Goal: Task Accomplishment & Management: Manage account settings

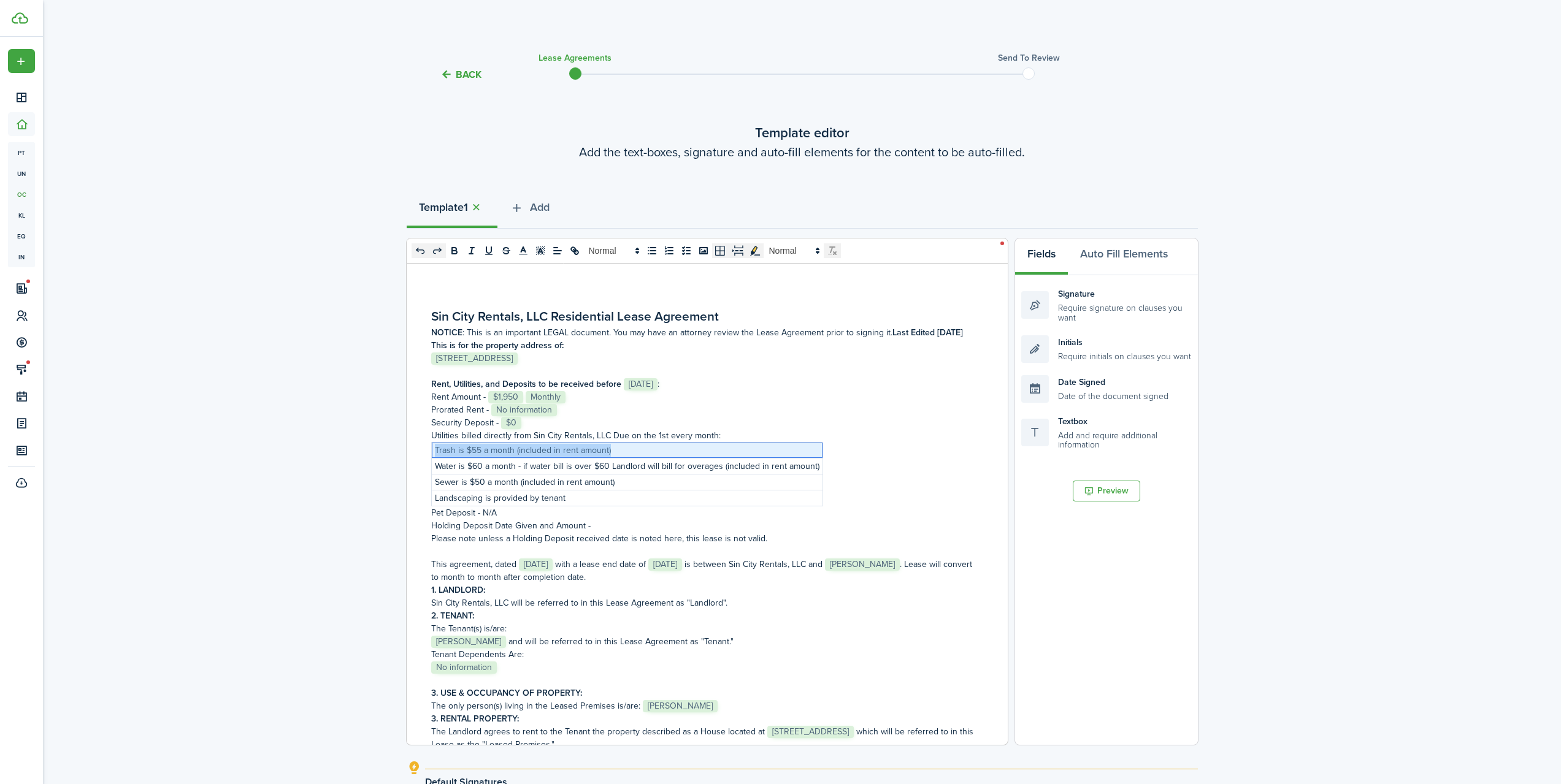
drag, startPoint x: 634, startPoint y: 450, endPoint x: 436, endPoint y: 448, distance: 198.0
click at [436, 448] on p "Trash is $55 a month (included in rent amount)" at bounding box center [627, 450] width 385 height 13
click at [581, 516] on p "Pet Deposit - N/A" at bounding box center [702, 512] width 543 height 13
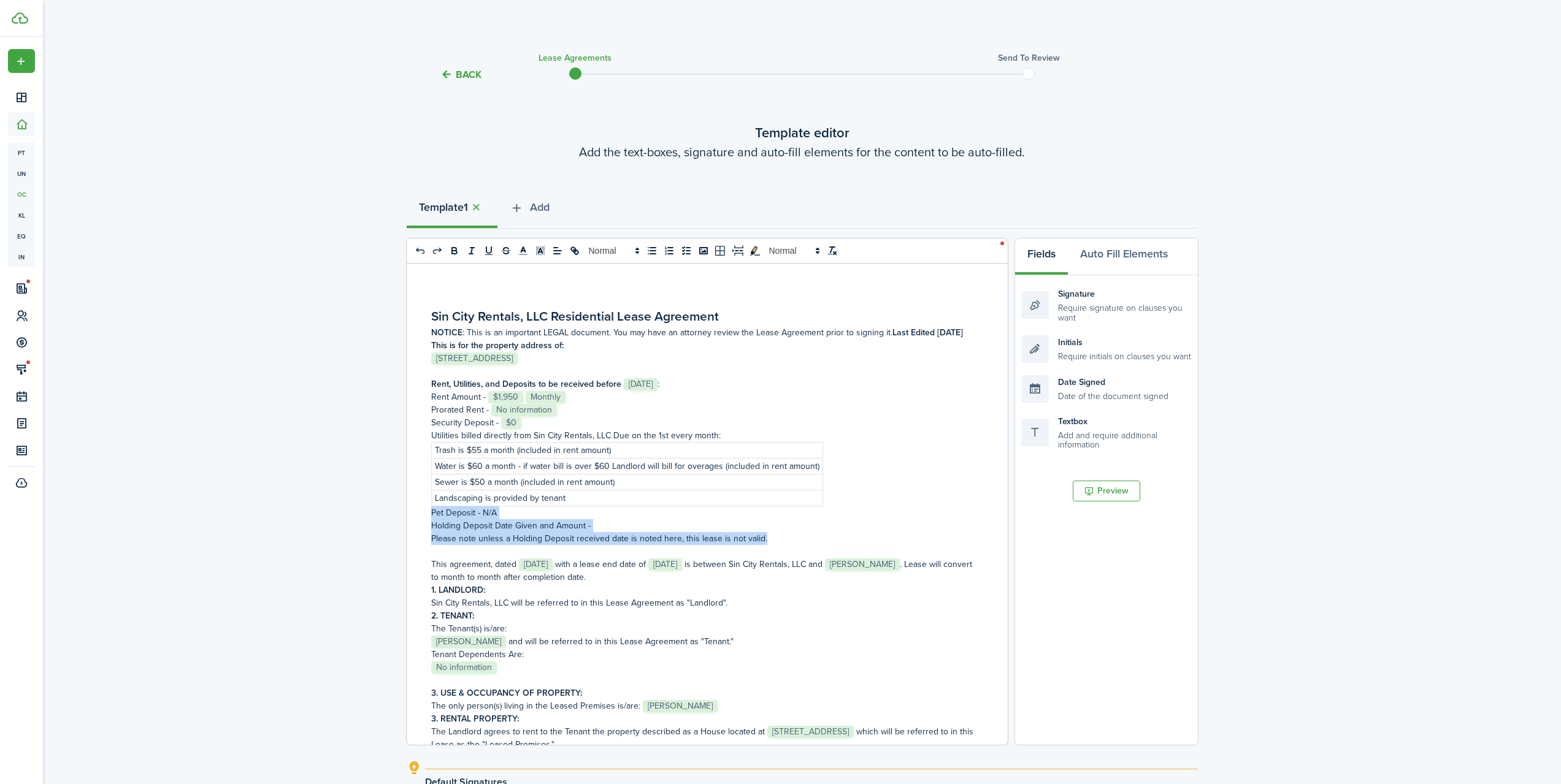
drag, startPoint x: 780, startPoint y: 538, endPoint x: 430, endPoint y: 513, distance: 350.9
click at [430, 513] on div "Sin City Rentals, LLC Residential Lease Agreement NOTICE : This is an important…" at bounding box center [702, 503] width 592 height 481
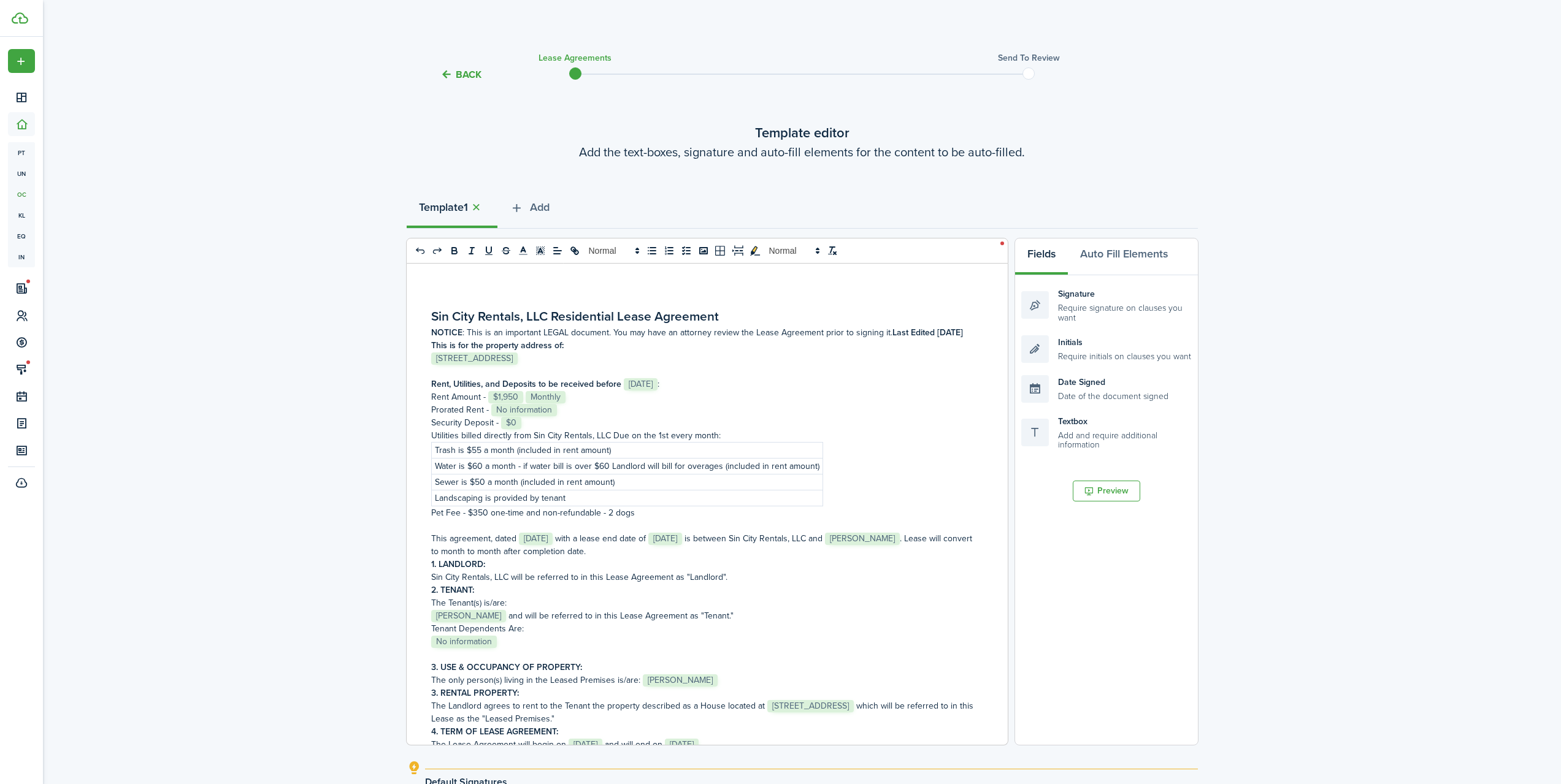
click at [577, 408] on p "Prorated Rent - ﻿ No information ﻿" at bounding box center [702, 410] width 543 height 13
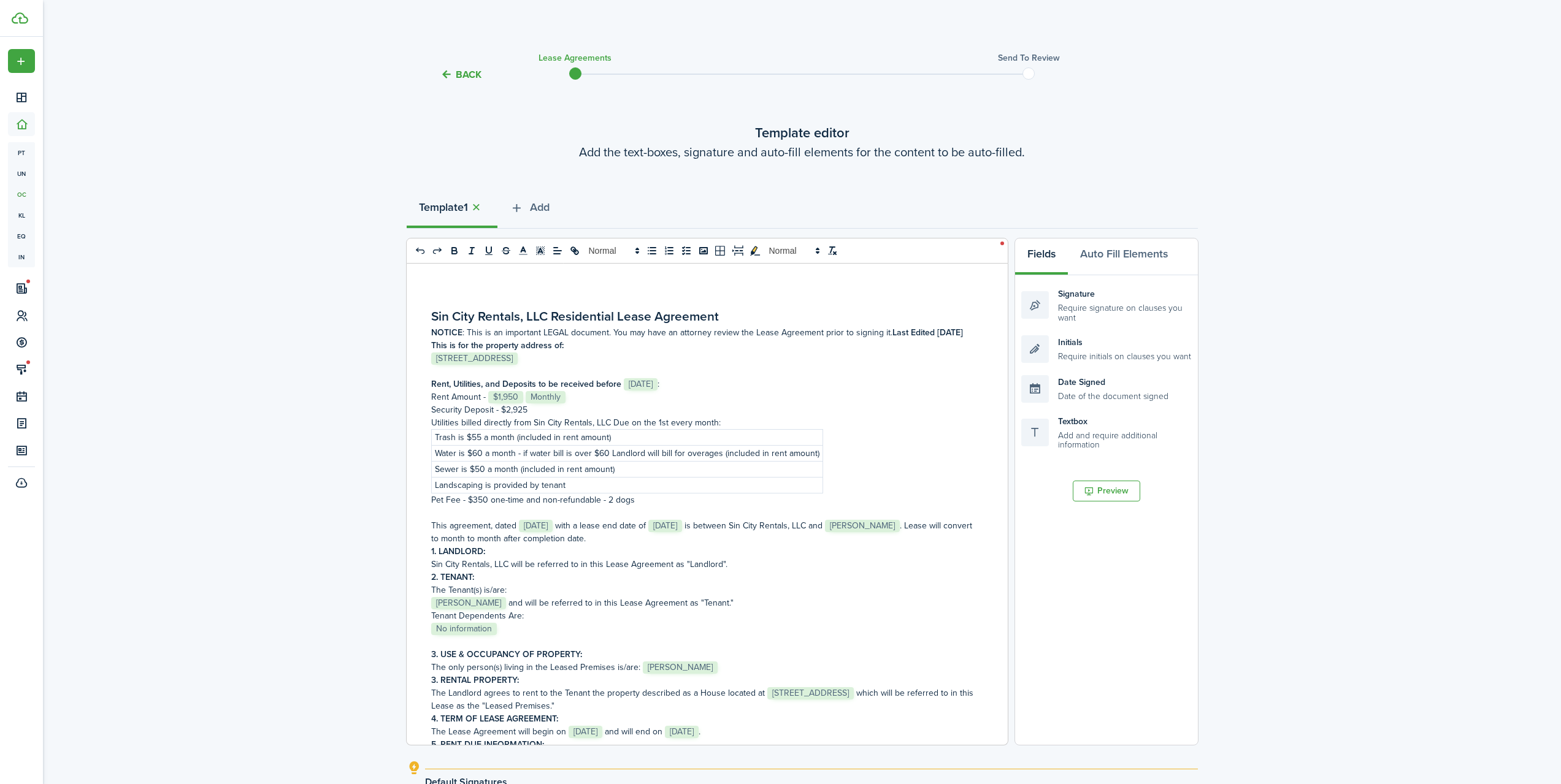
click at [628, 436] on p "Trash is $55 a month (included in rent amount)" at bounding box center [627, 437] width 385 height 13
click at [518, 436] on p "Trash is $55 a month (included in rent amount" at bounding box center [627, 437] width 385 height 13
click at [653, 470] on p "Sewer is $50 a month (included in rent amount)" at bounding box center [627, 469] width 385 height 13
click at [520, 468] on p "Sewer is $50 a month (included in rent amount" at bounding box center [627, 469] width 385 height 13
click at [510, 624] on p "﻿ No information ﻿" at bounding box center [702, 629] width 543 height 13
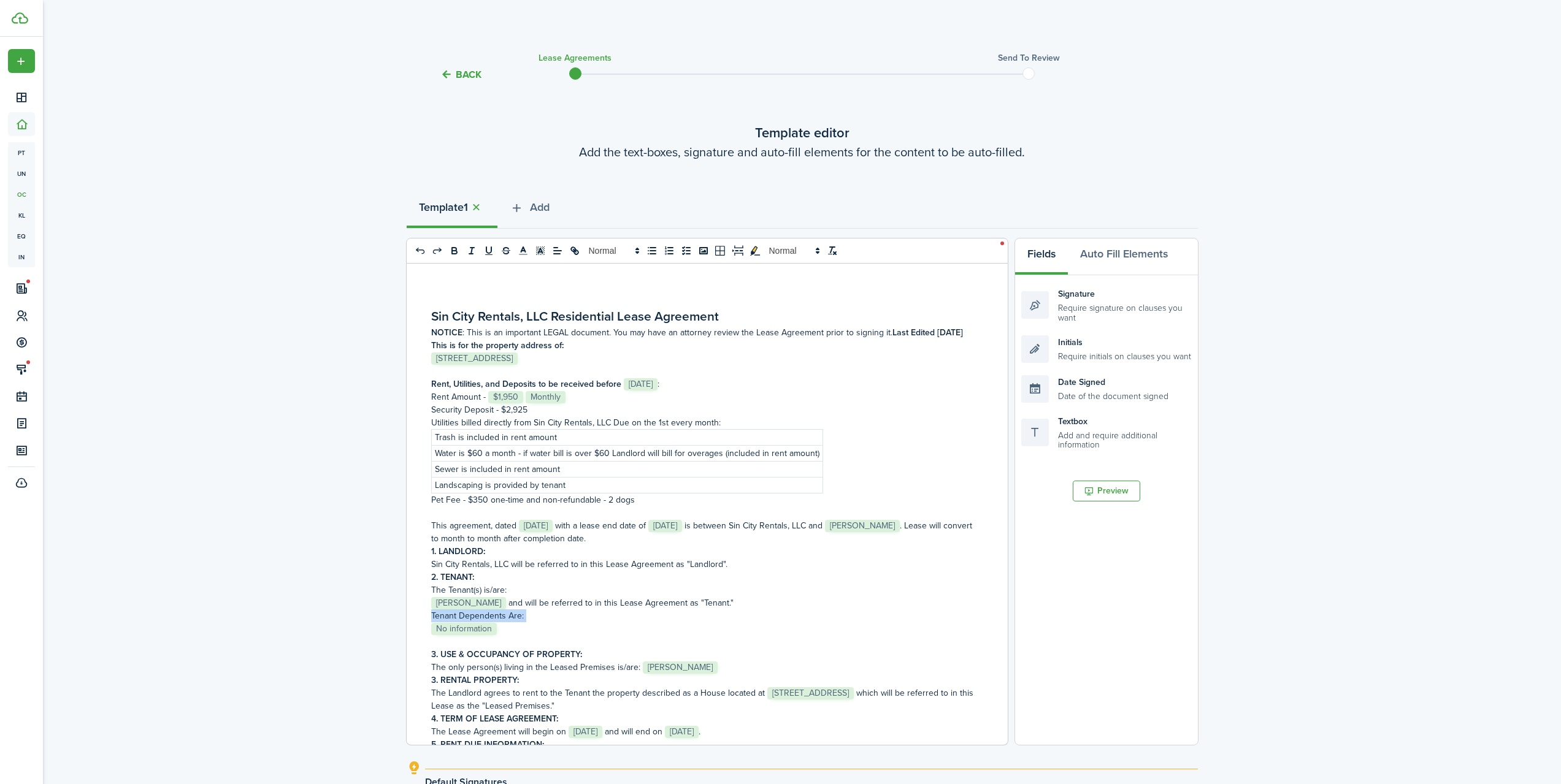
drag, startPoint x: 510, startPoint y: 631, endPoint x: 414, endPoint y: 615, distance: 97.3
click at [417, 613] on div "Sin City Rentals, LLC Residential Lease Agreement NOTICE : This is an important…" at bounding box center [702, 503] width 592 height 481
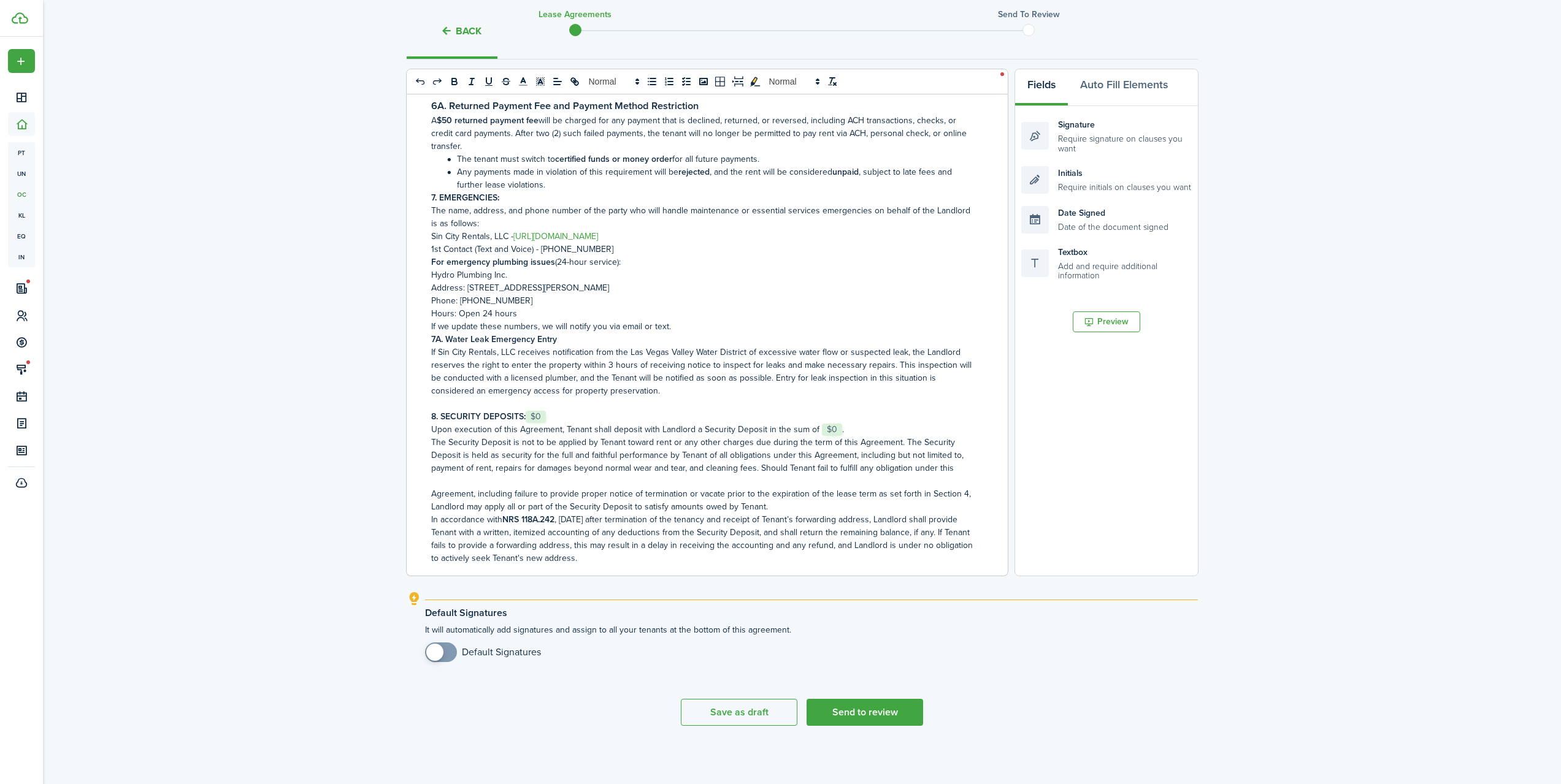
scroll to position [1226, 0]
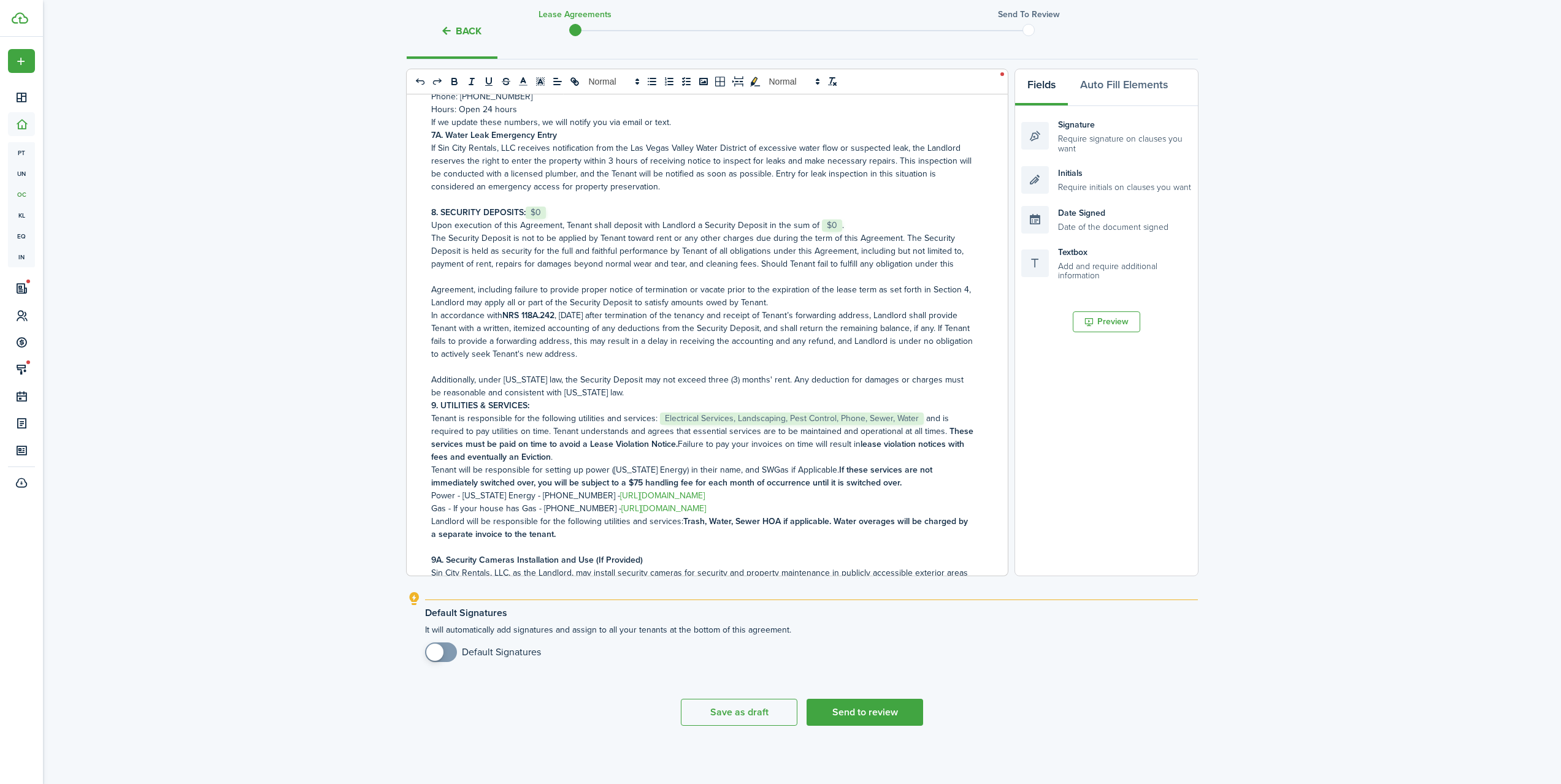
click at [587, 206] on p "8. SECURITY DEPOSITS: ﻿ $0 ﻿" at bounding box center [702, 212] width 543 height 13
click at [835, 226] on p "Upon execution of this Agreement, Tenant shall deposit with Landlord a Security…" at bounding box center [702, 225] width 543 height 13
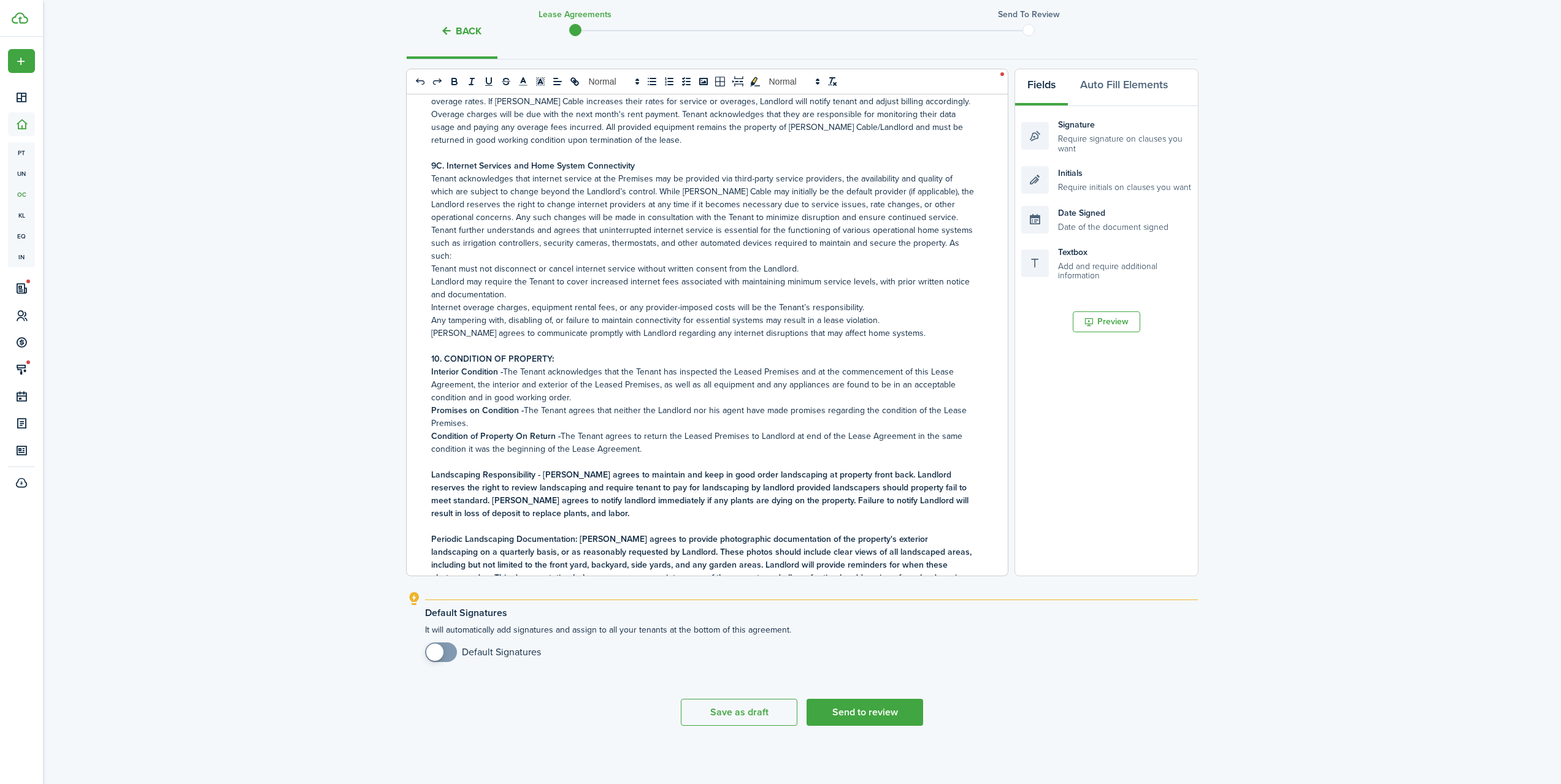
scroll to position [2044, 0]
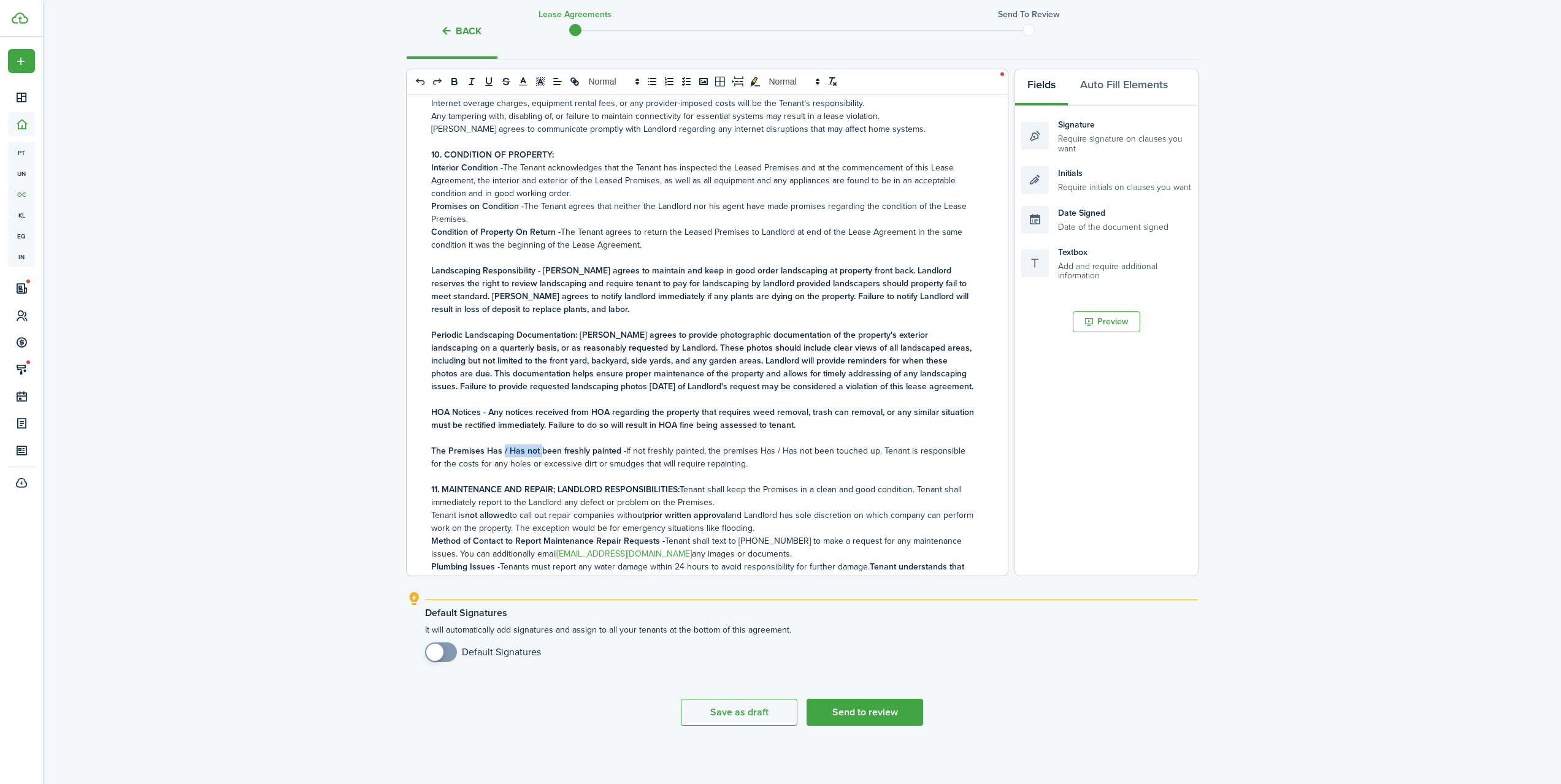
drag, startPoint x: 539, startPoint y: 437, endPoint x: 501, endPoint y: 439, distance: 38.1
click at [501, 445] on strong "The Premises Has / Has not been freshly painted -" at bounding box center [528, 451] width 195 height 13
click at [785, 453] on p "The Premises Has been freshly painted - If not freshly painted, the premises Ha…" at bounding box center [702, 457] width 543 height 26
drag, startPoint x: 771, startPoint y: 436, endPoint x: 739, endPoint y: 438, distance: 32.1
click at [739, 445] on p "The Premises Has been freshly painted - If not freshly painted, the premises Ha…" at bounding box center [702, 457] width 543 height 26
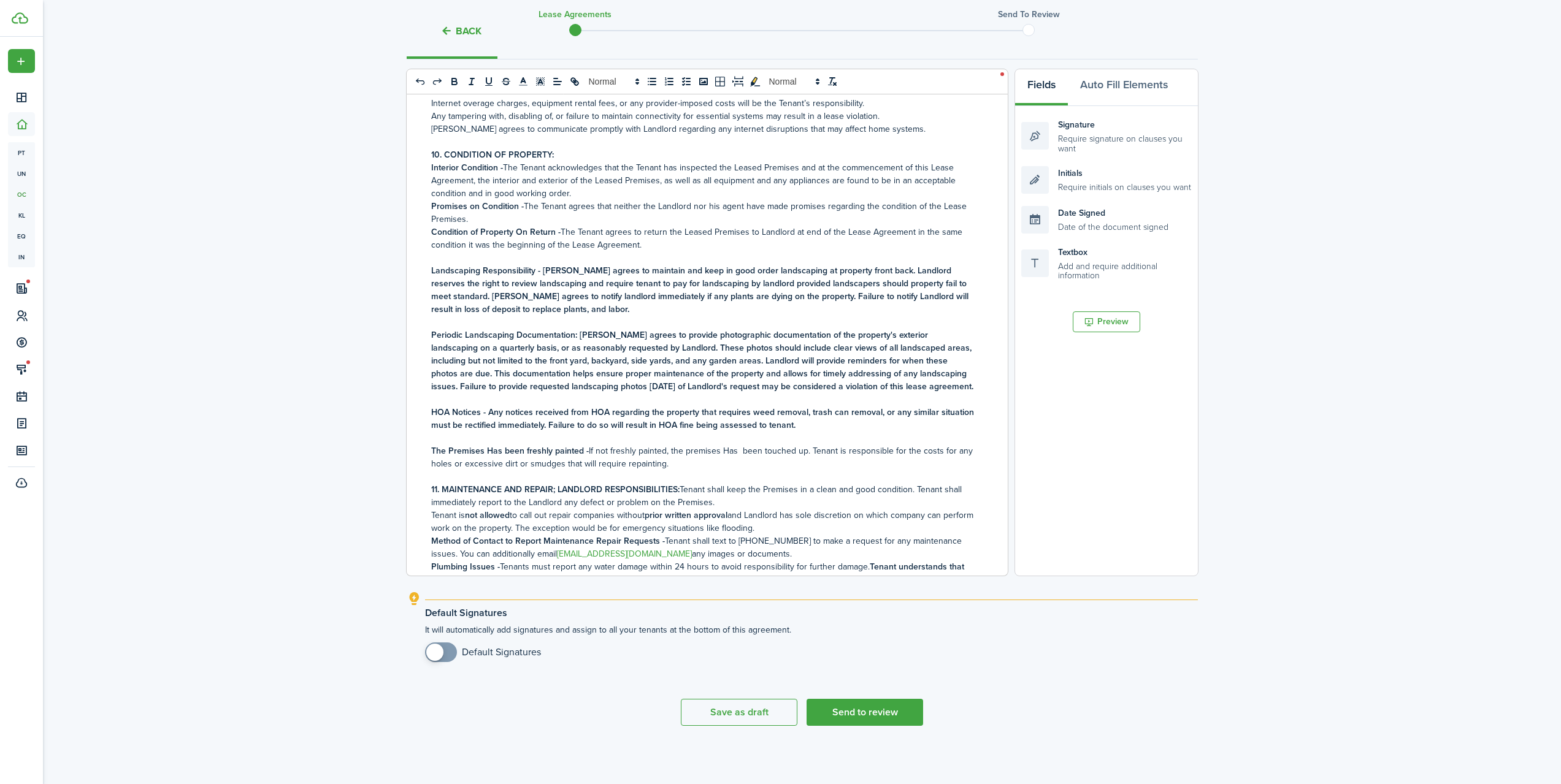
click at [742, 446] on p "The Premises Has been freshly painted - If not freshly painted, the premises Ha…" at bounding box center [702, 457] width 543 height 26
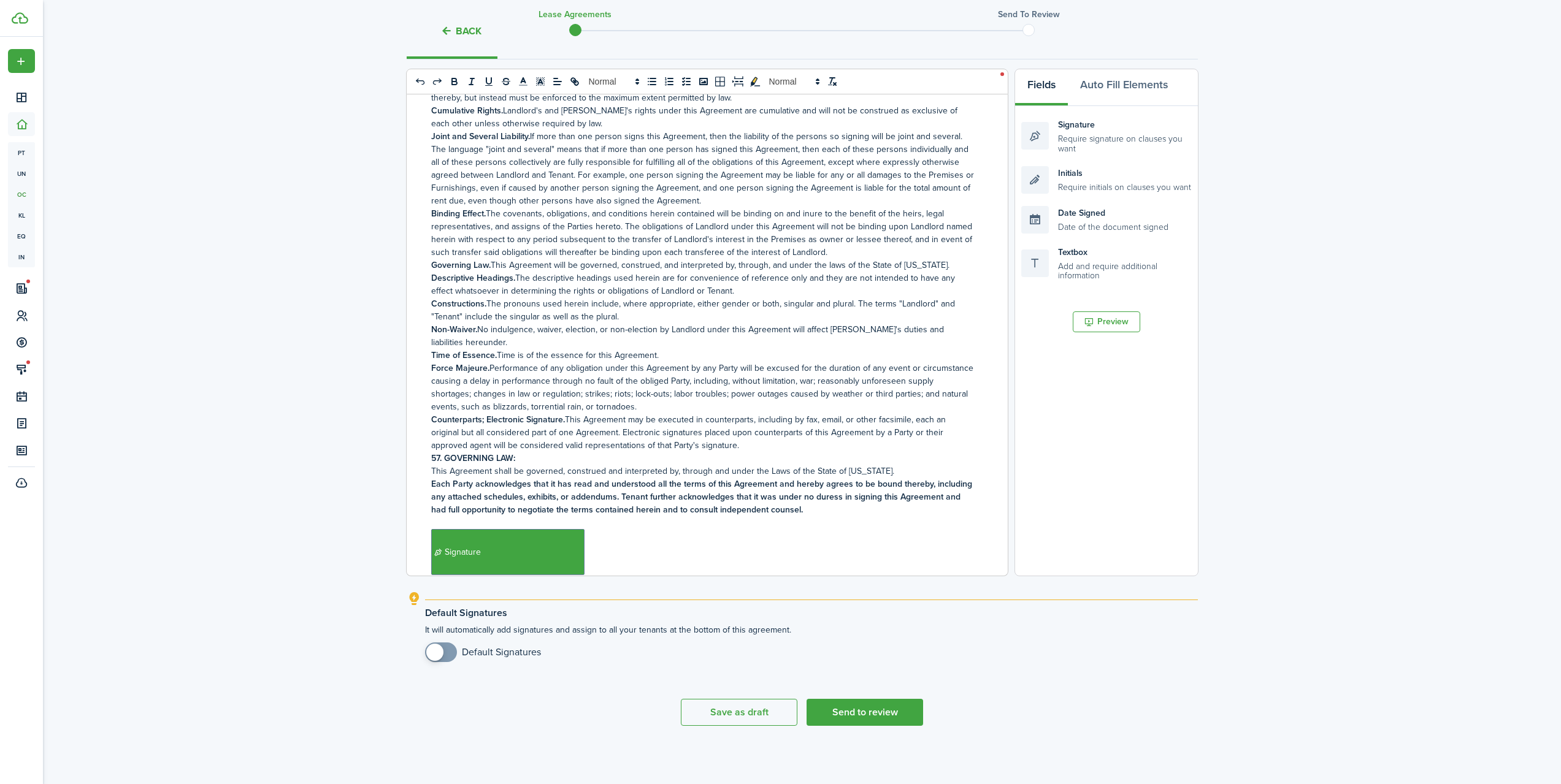
scroll to position [7655, 0]
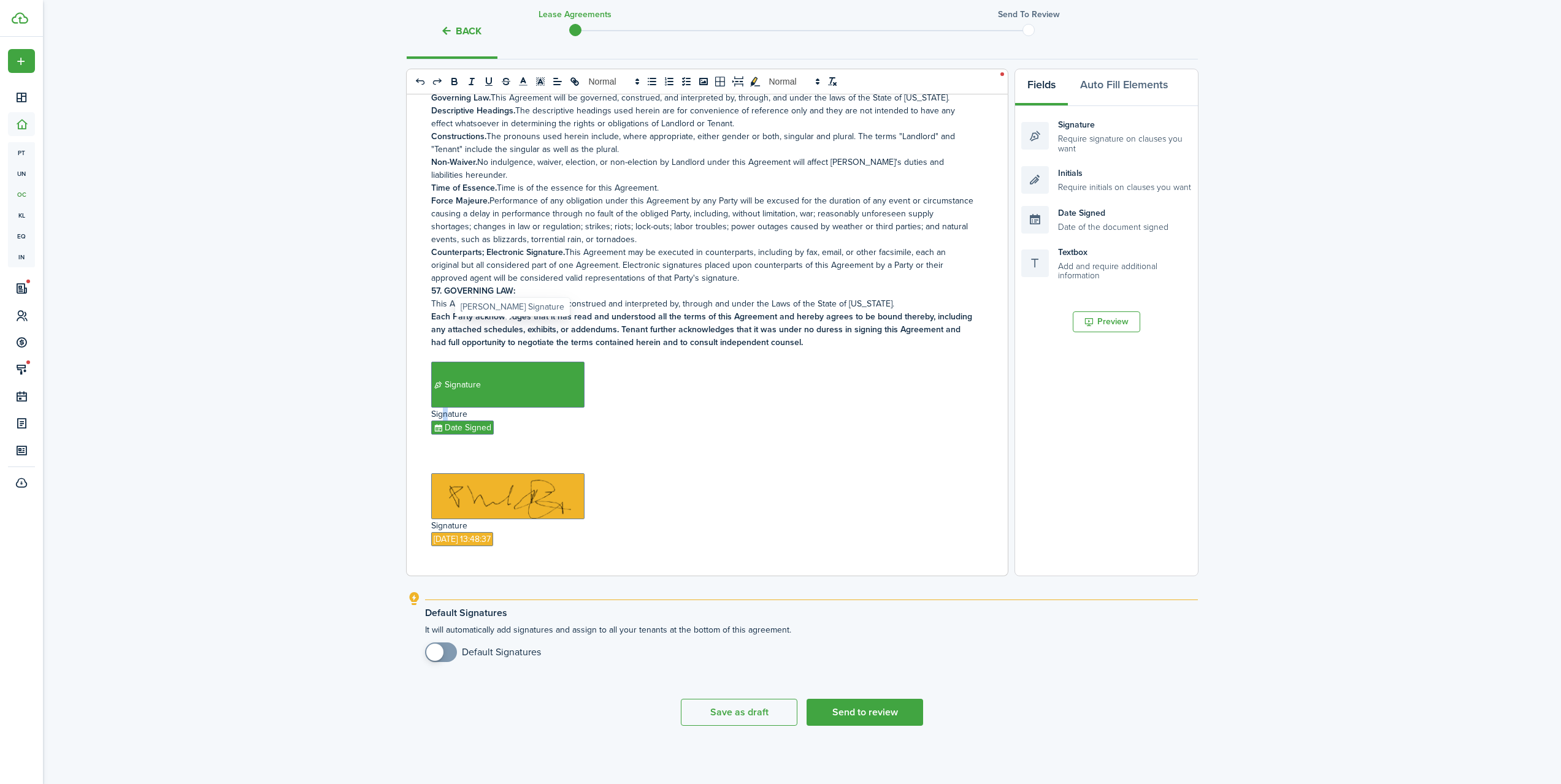
drag, startPoint x: 608, startPoint y: 507, endPoint x: 439, endPoint y: 368, distance: 218.8
click at [439, 367] on div "Sin City Rentals, LLC Residential Lease Agreement NOTICE : This is an important…" at bounding box center [702, 335] width 592 height 481
click at [589, 473] on p "﻿ ﻿" at bounding box center [702, 496] width 543 height 46
drag, startPoint x: 547, startPoint y: 504, endPoint x: 397, endPoint y: 353, distance: 212.8
click at [397, 353] on div "Back Lease Agreements Send to review Template editor Add the text-boxes, signat…" at bounding box center [802, 312] width 1518 height 877
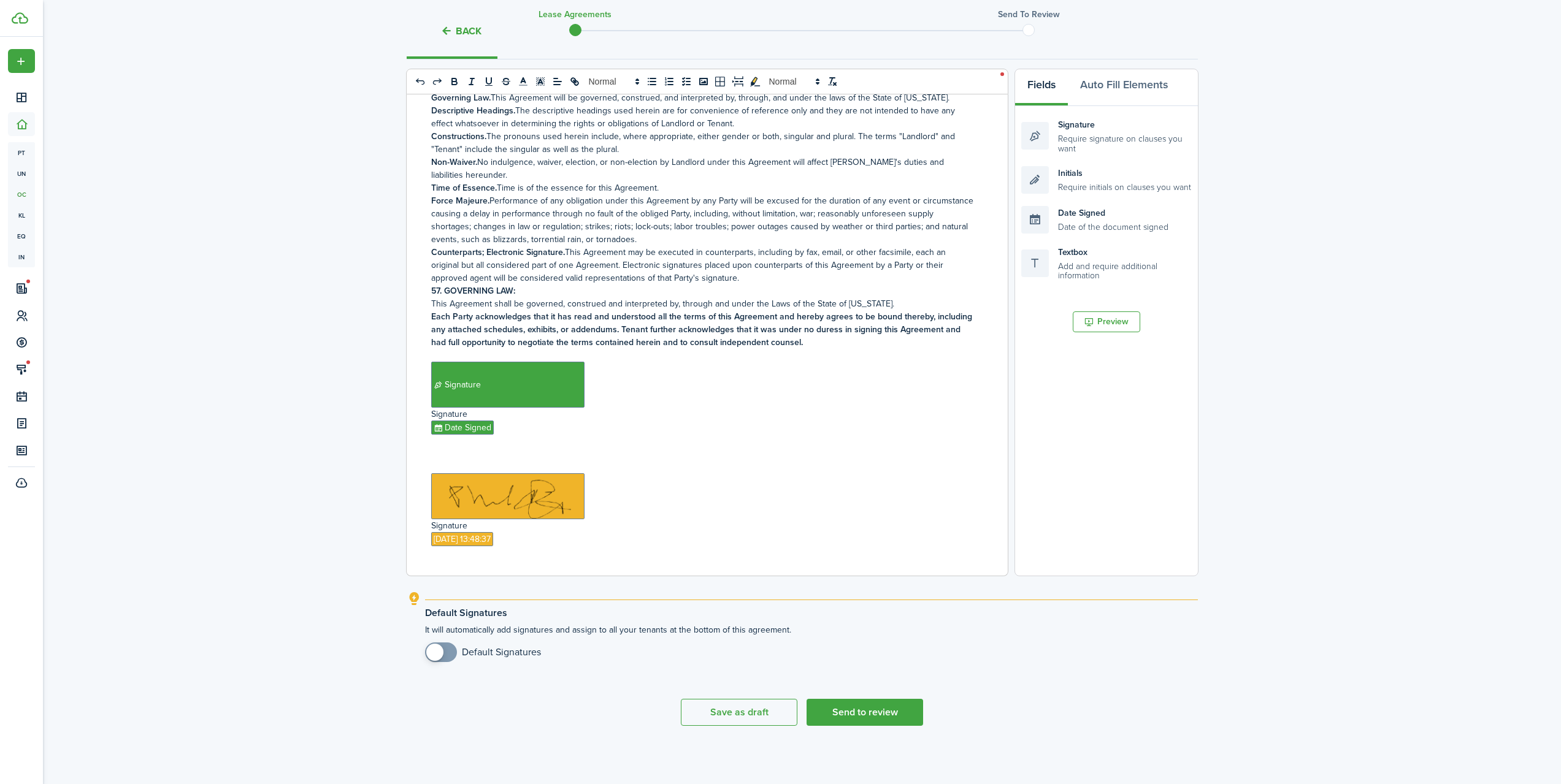
scroll to position [7484, 0]
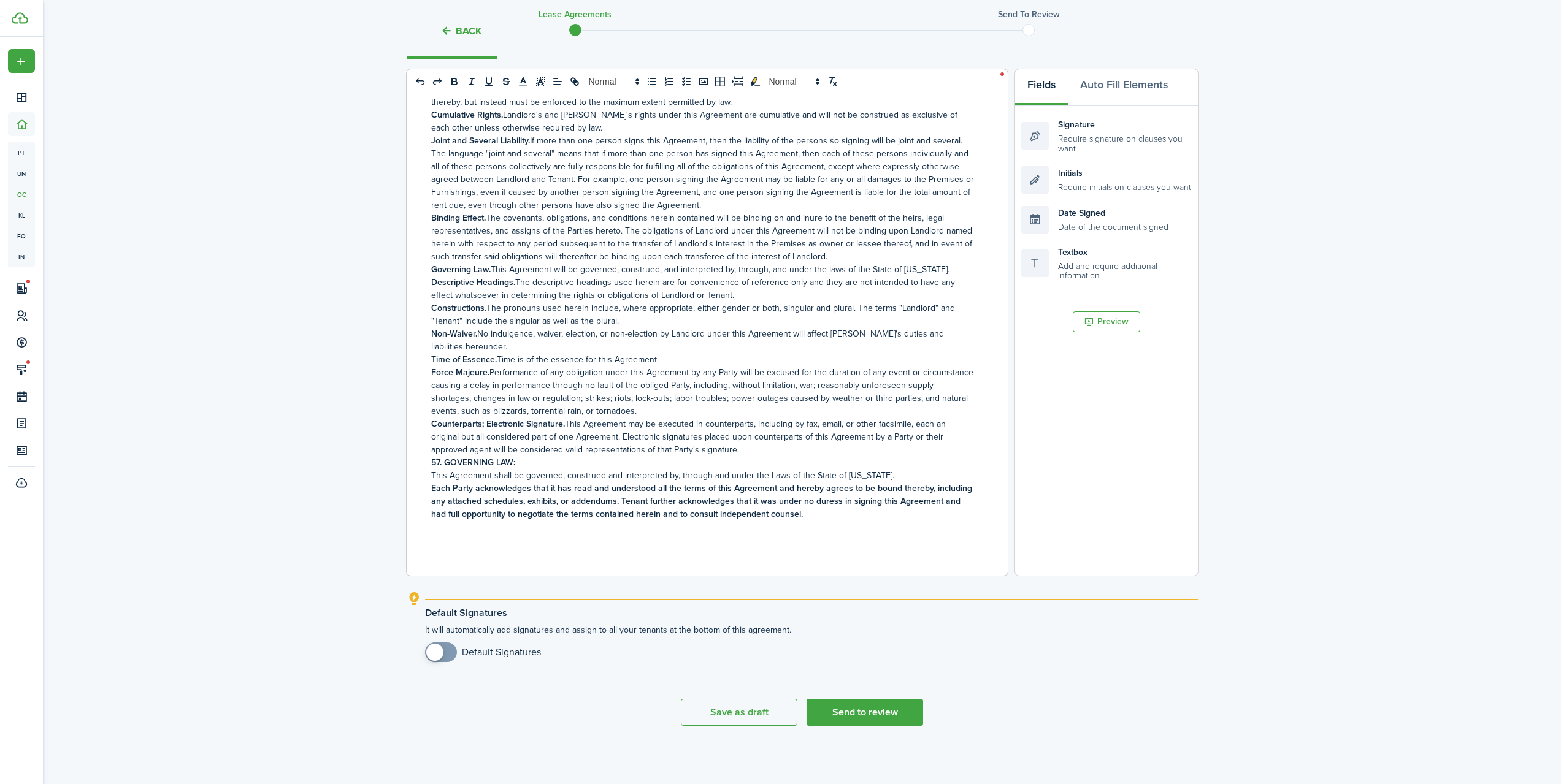
checkbox input "true"
click at [437, 656] on span at bounding box center [435, 652] width 17 height 17
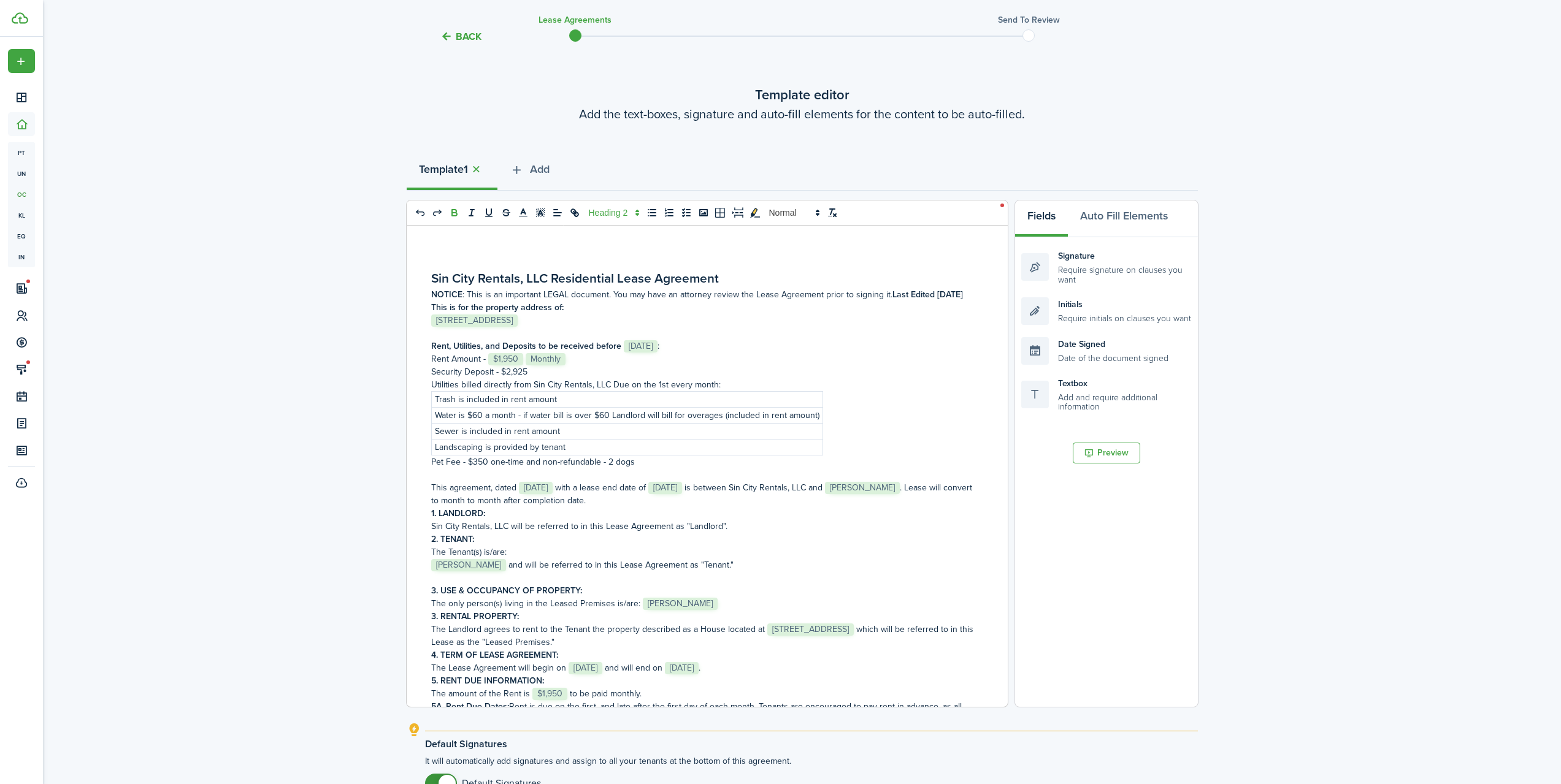
scroll to position [0, 0]
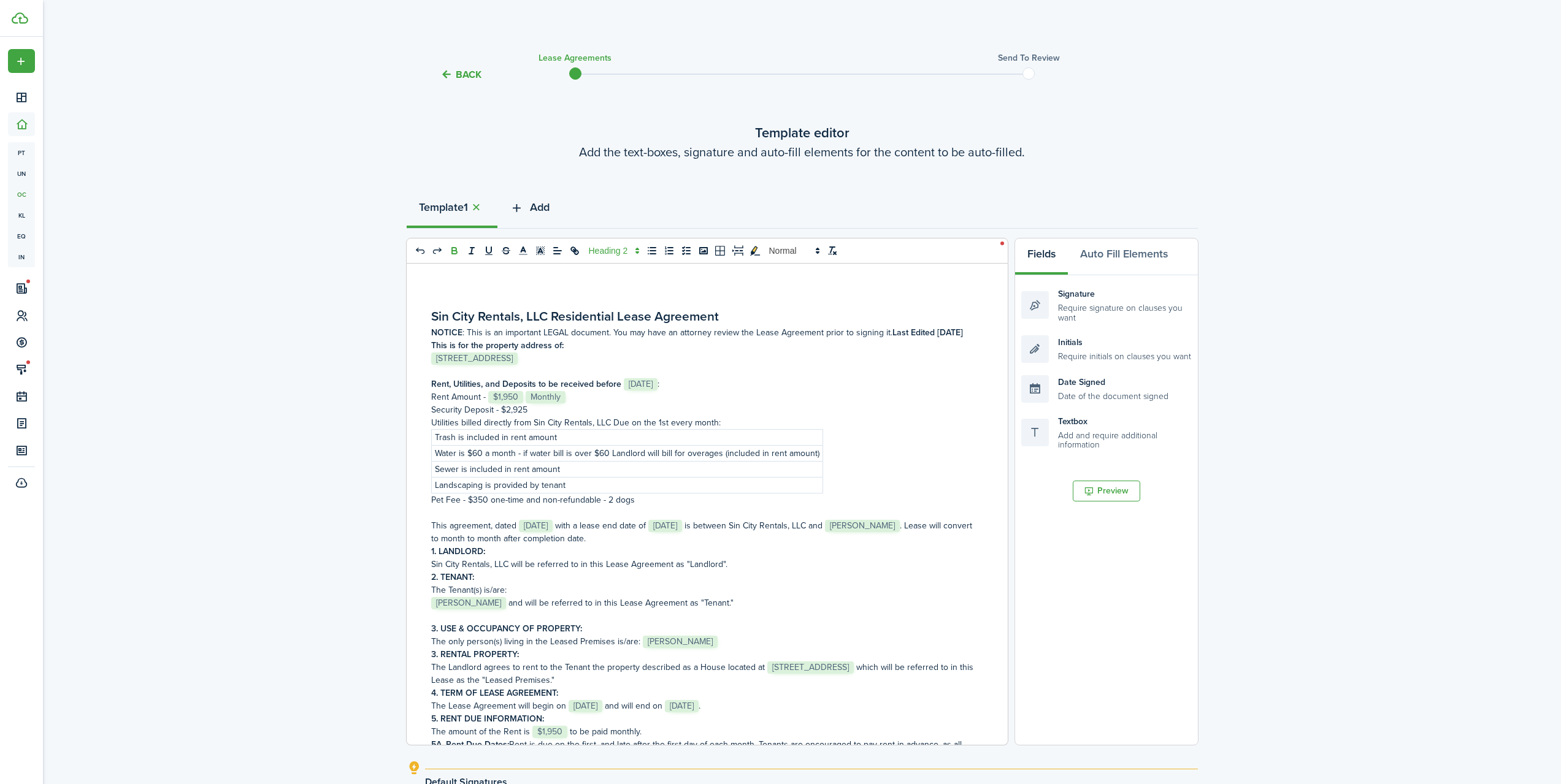
click at [548, 209] on span "Add" at bounding box center [540, 207] width 20 height 17
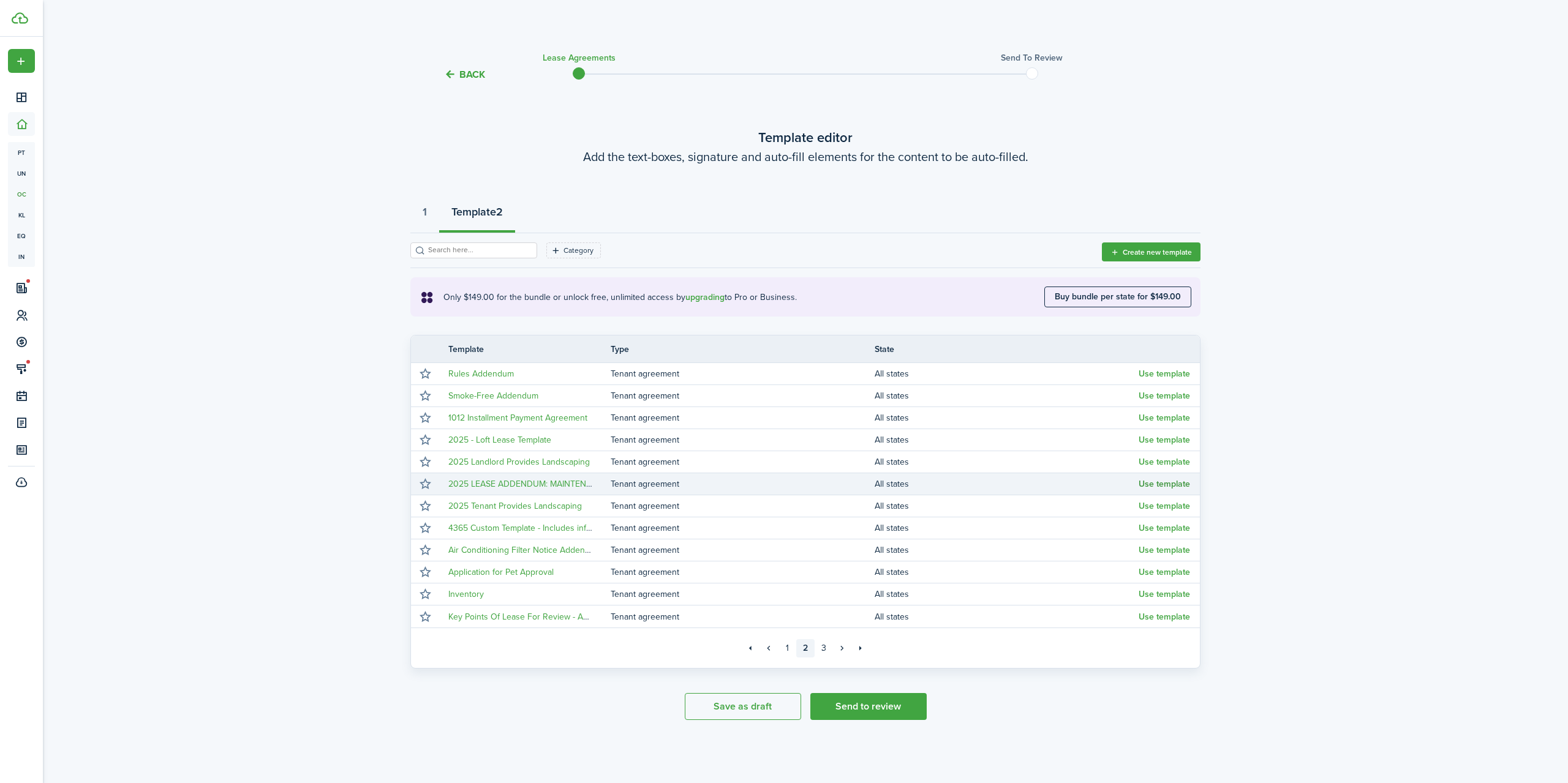
click at [1152, 485] on button "Use template" at bounding box center [1165, 484] width 52 height 10
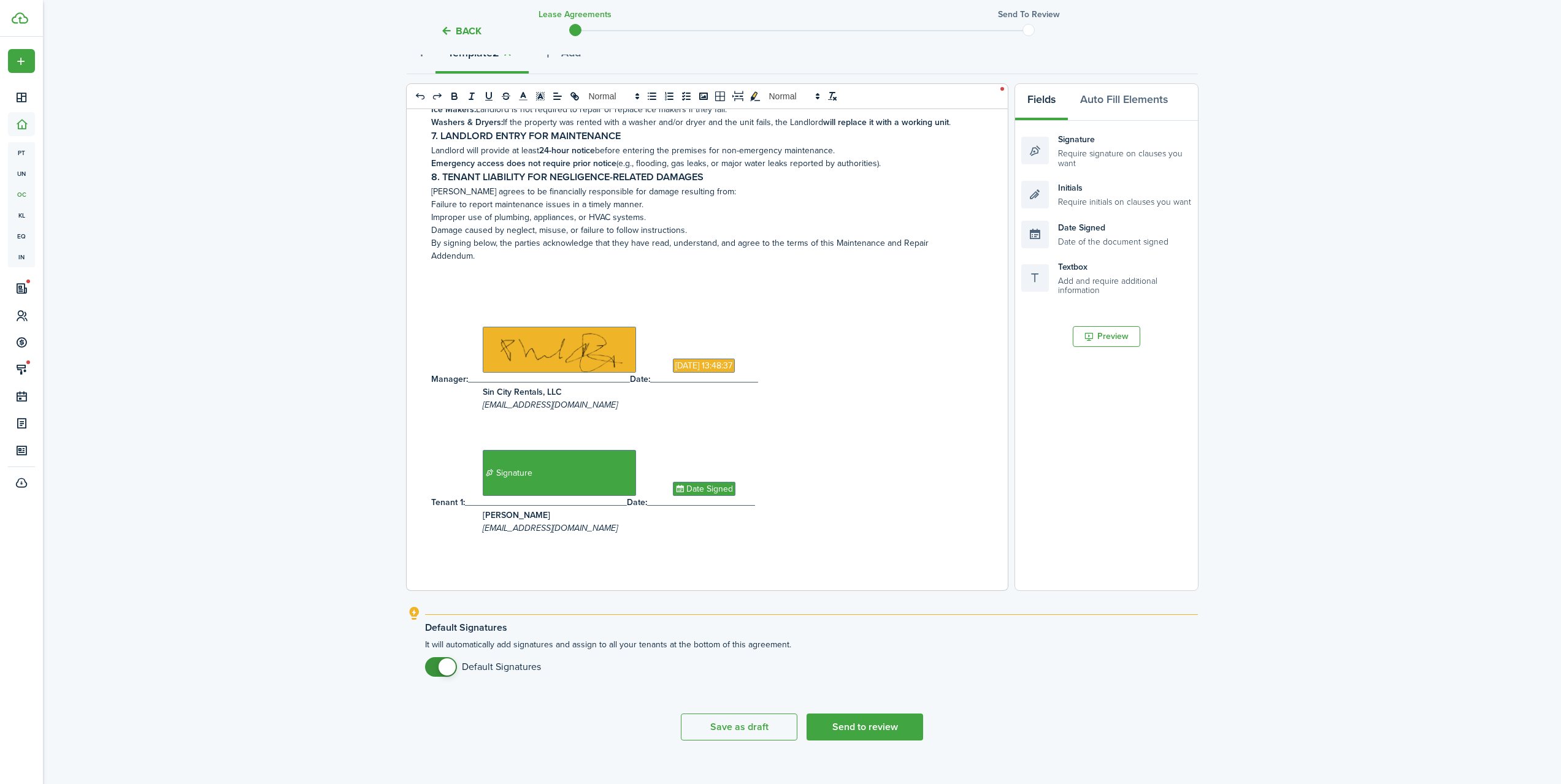
scroll to position [169, 0]
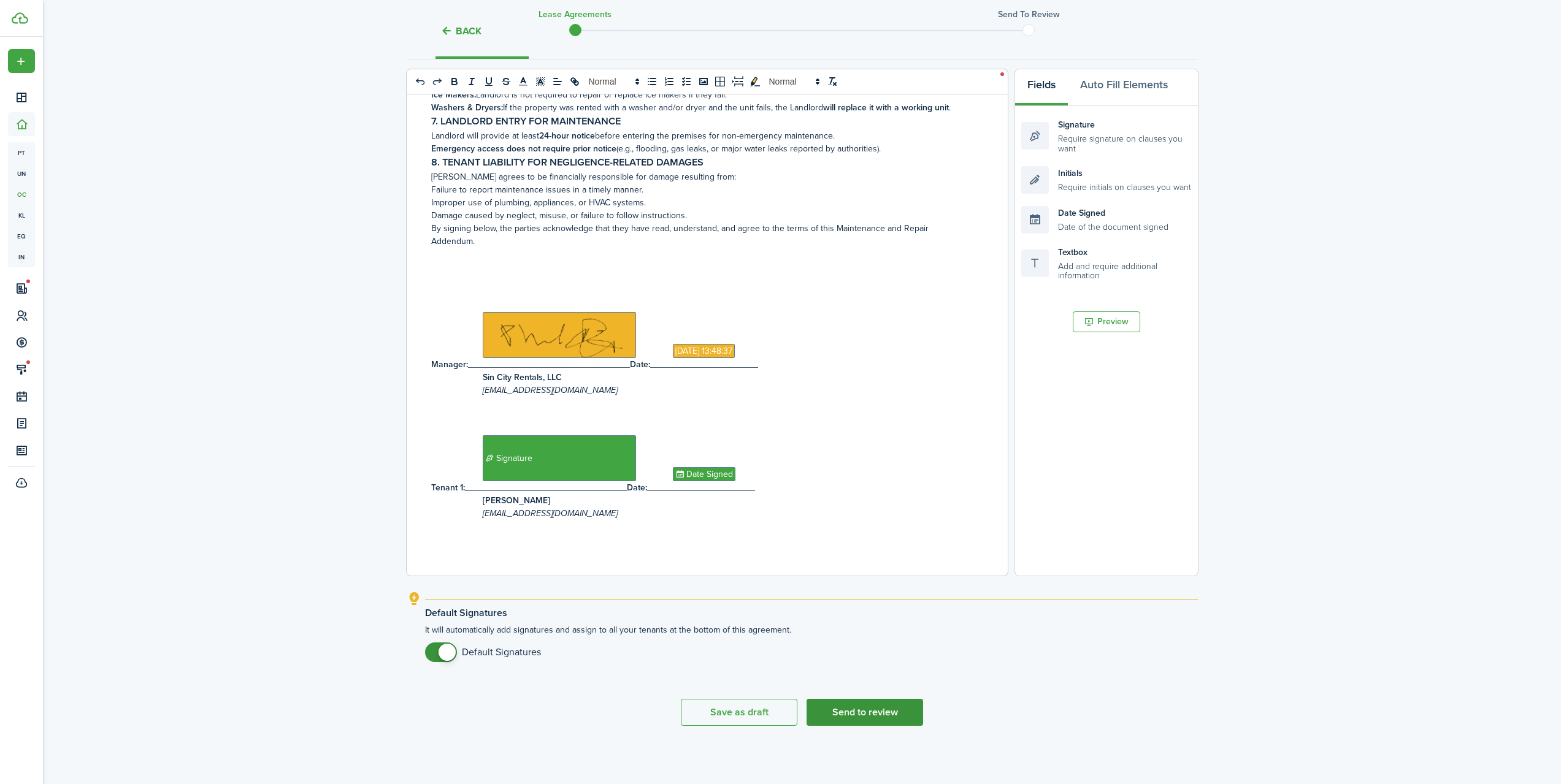
click at [869, 709] on button "Send to review" at bounding box center [865, 712] width 117 height 27
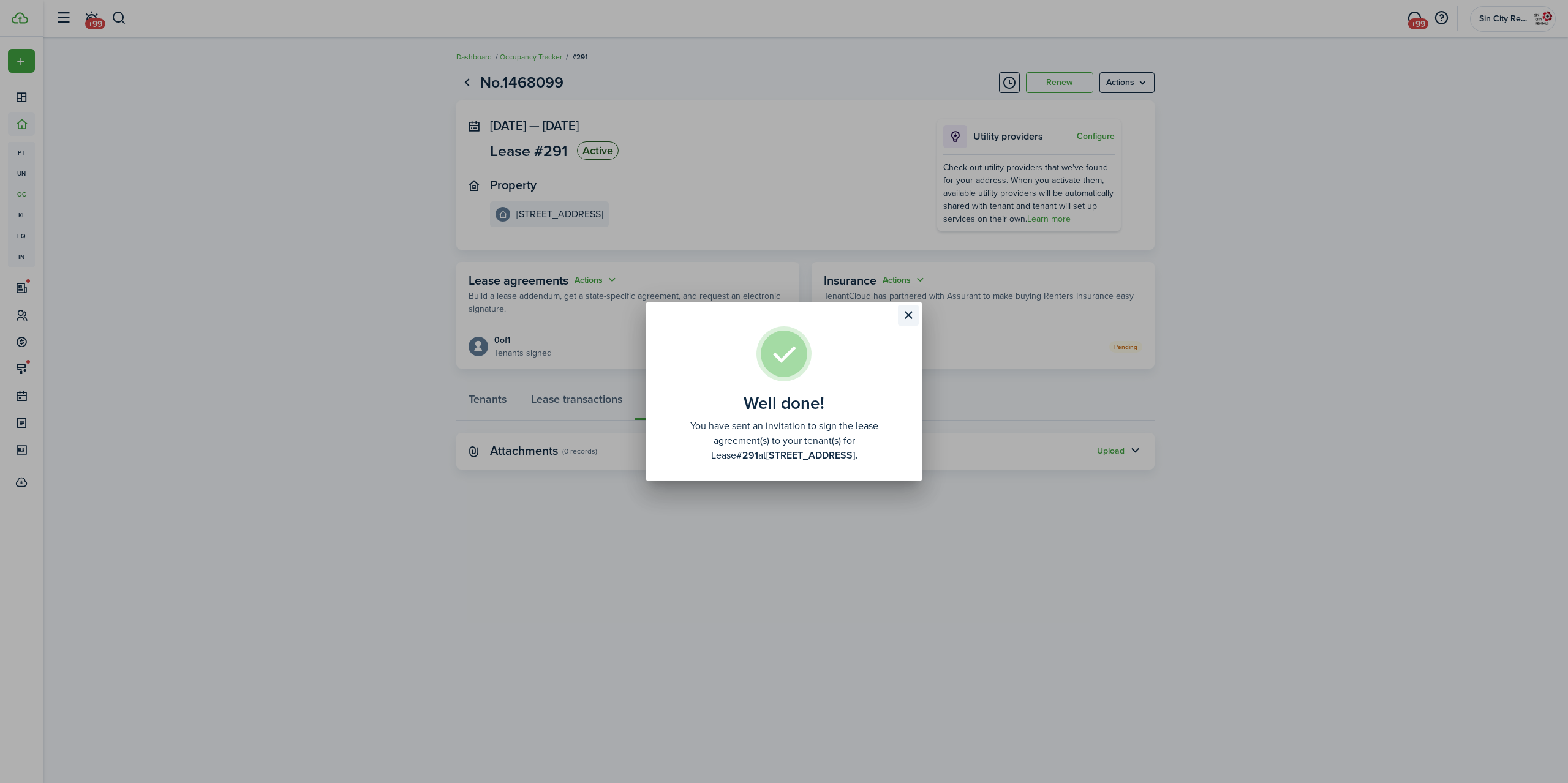
click at [912, 313] on button "Close modal" at bounding box center [908, 315] width 21 height 21
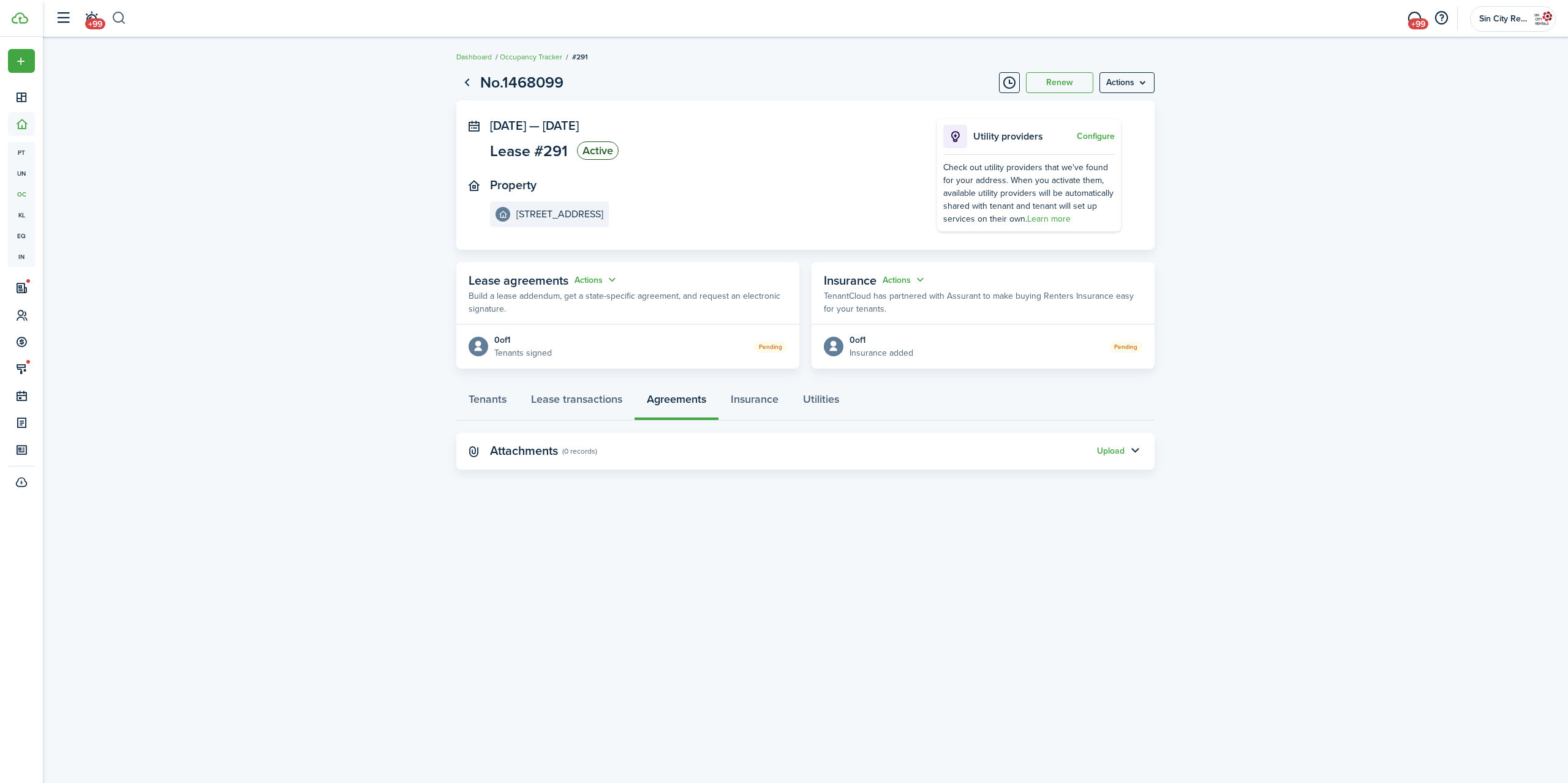
click at [114, 16] on button "button" at bounding box center [119, 19] width 15 height 21
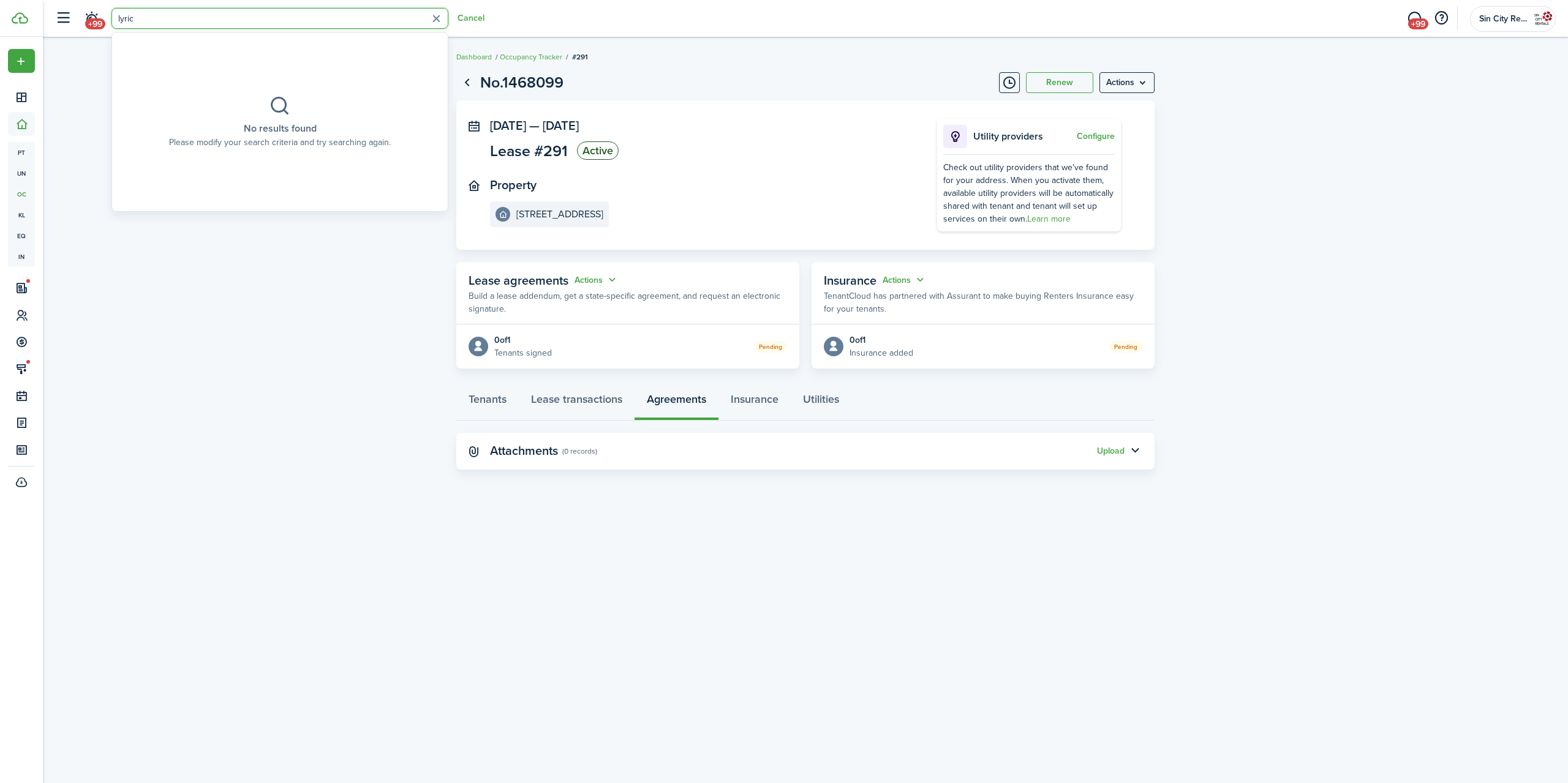
type input "lyric"
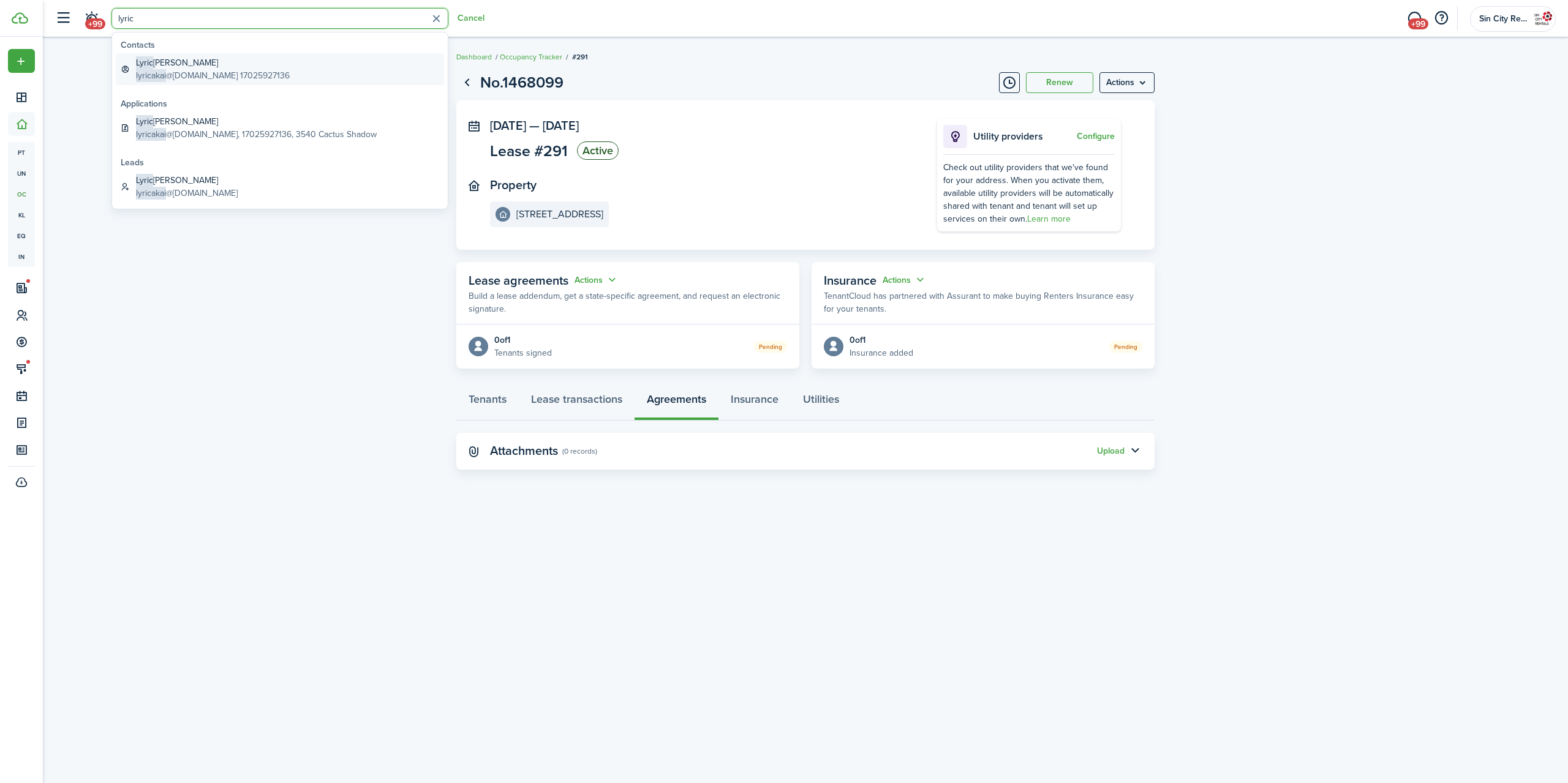
click at [168, 63] on global-search-item-title "Lyric [PERSON_NAME]" at bounding box center [213, 62] width 154 height 13
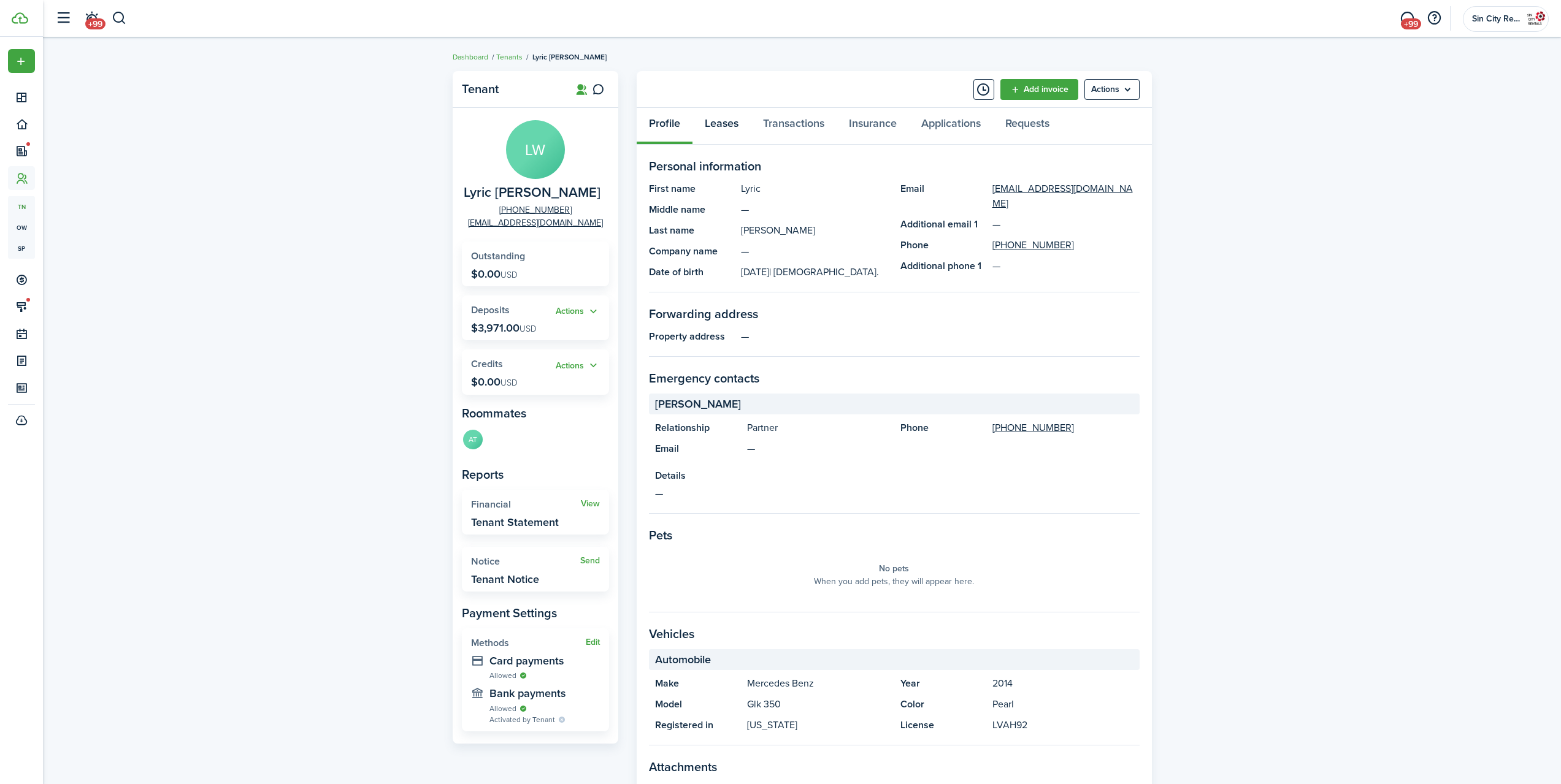
click at [722, 132] on link "Leases" at bounding box center [722, 126] width 58 height 37
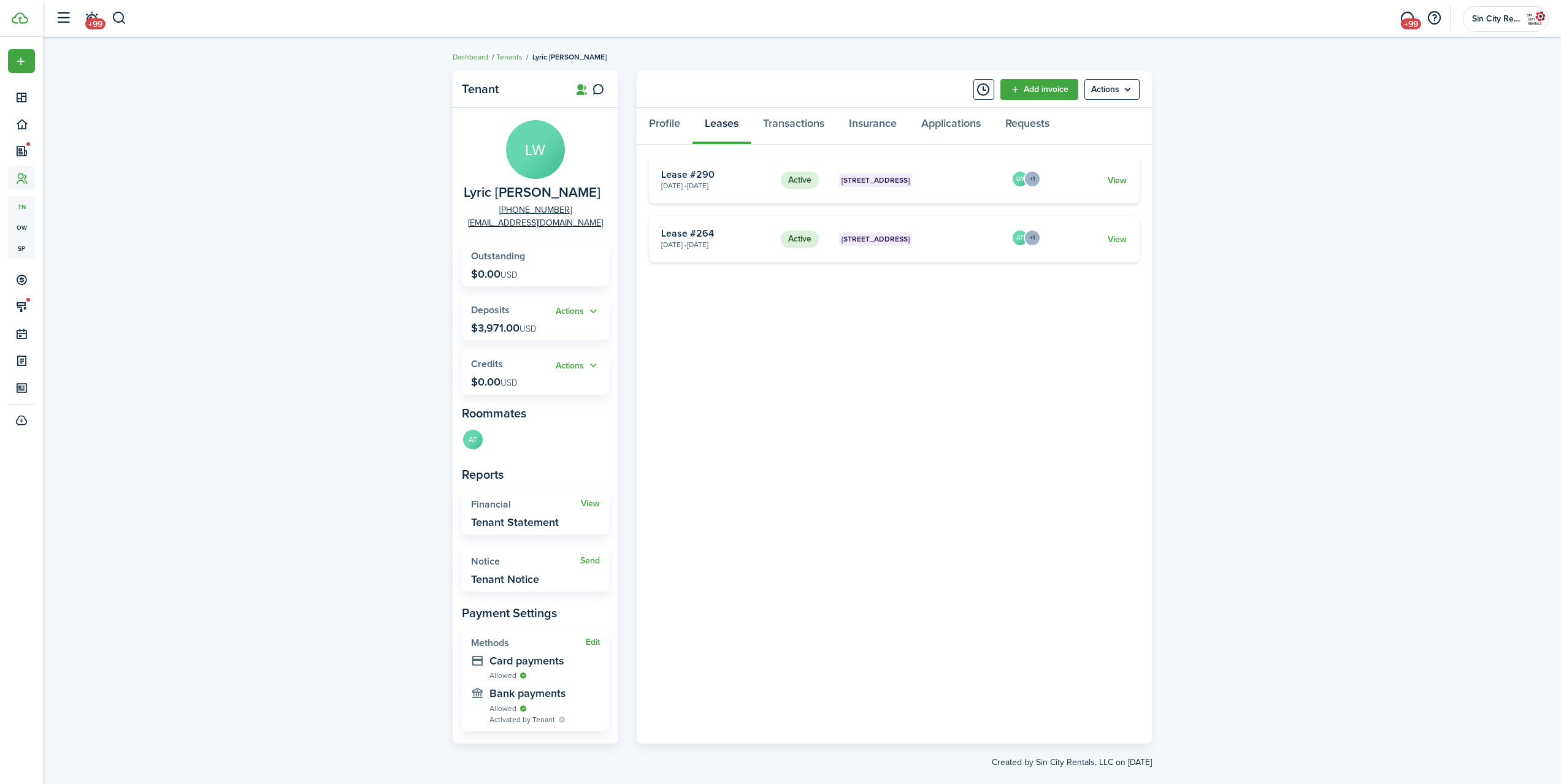
click at [1119, 181] on link "View" at bounding box center [1117, 180] width 19 height 13
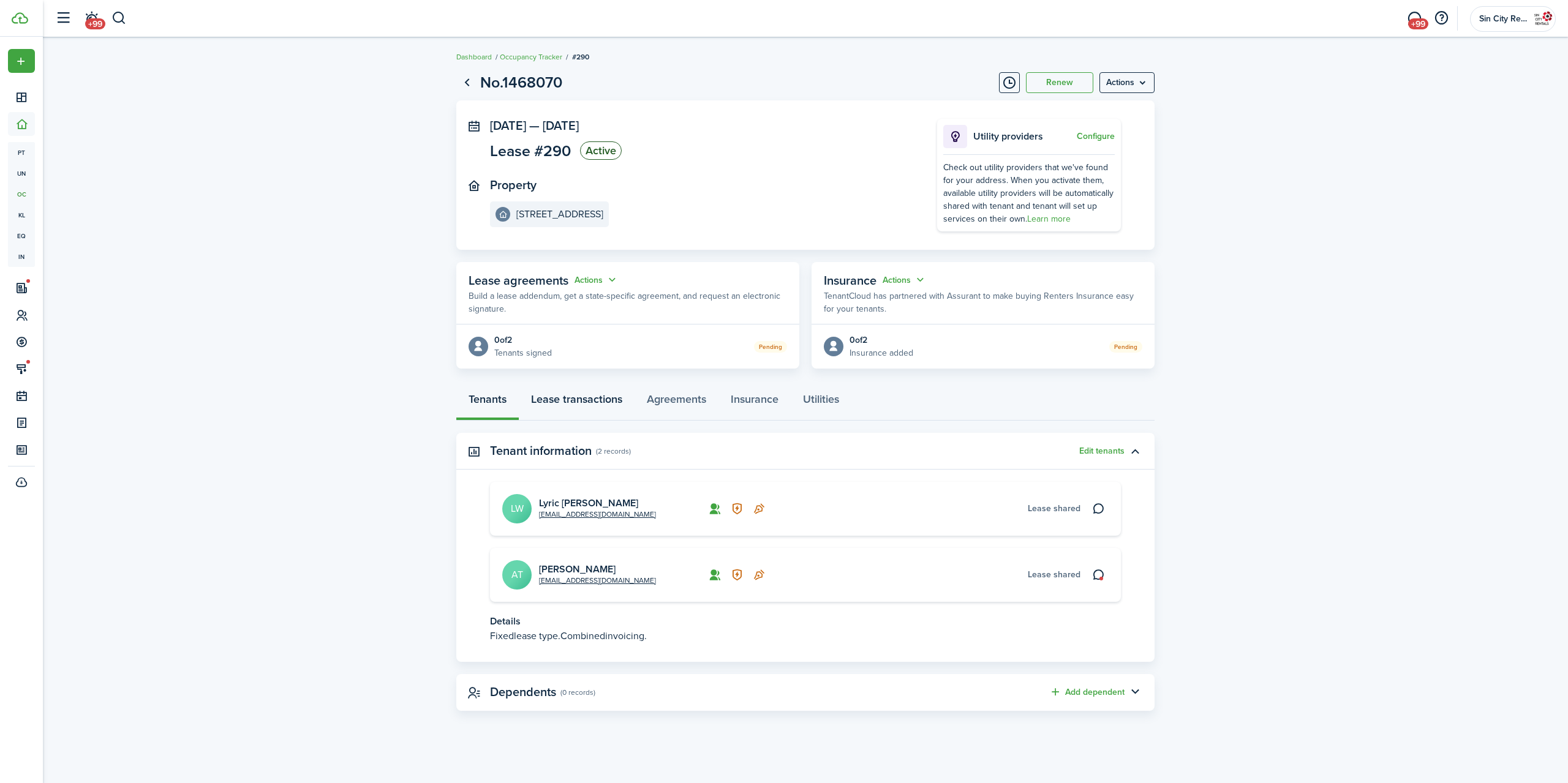
click at [581, 410] on link "Lease transactions" at bounding box center [576, 402] width 116 height 37
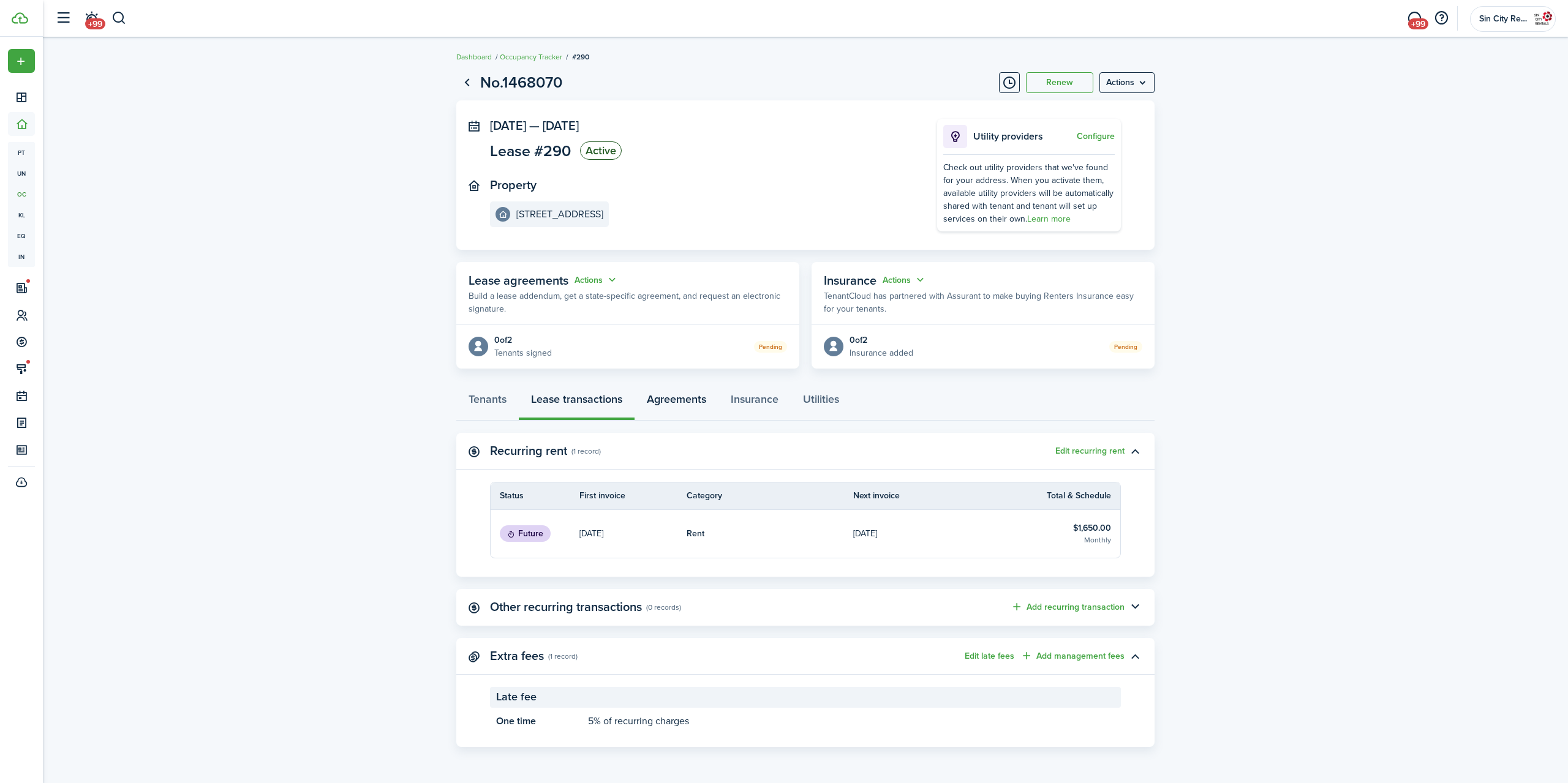
click at [670, 394] on link "Agreements" at bounding box center [676, 402] width 84 height 37
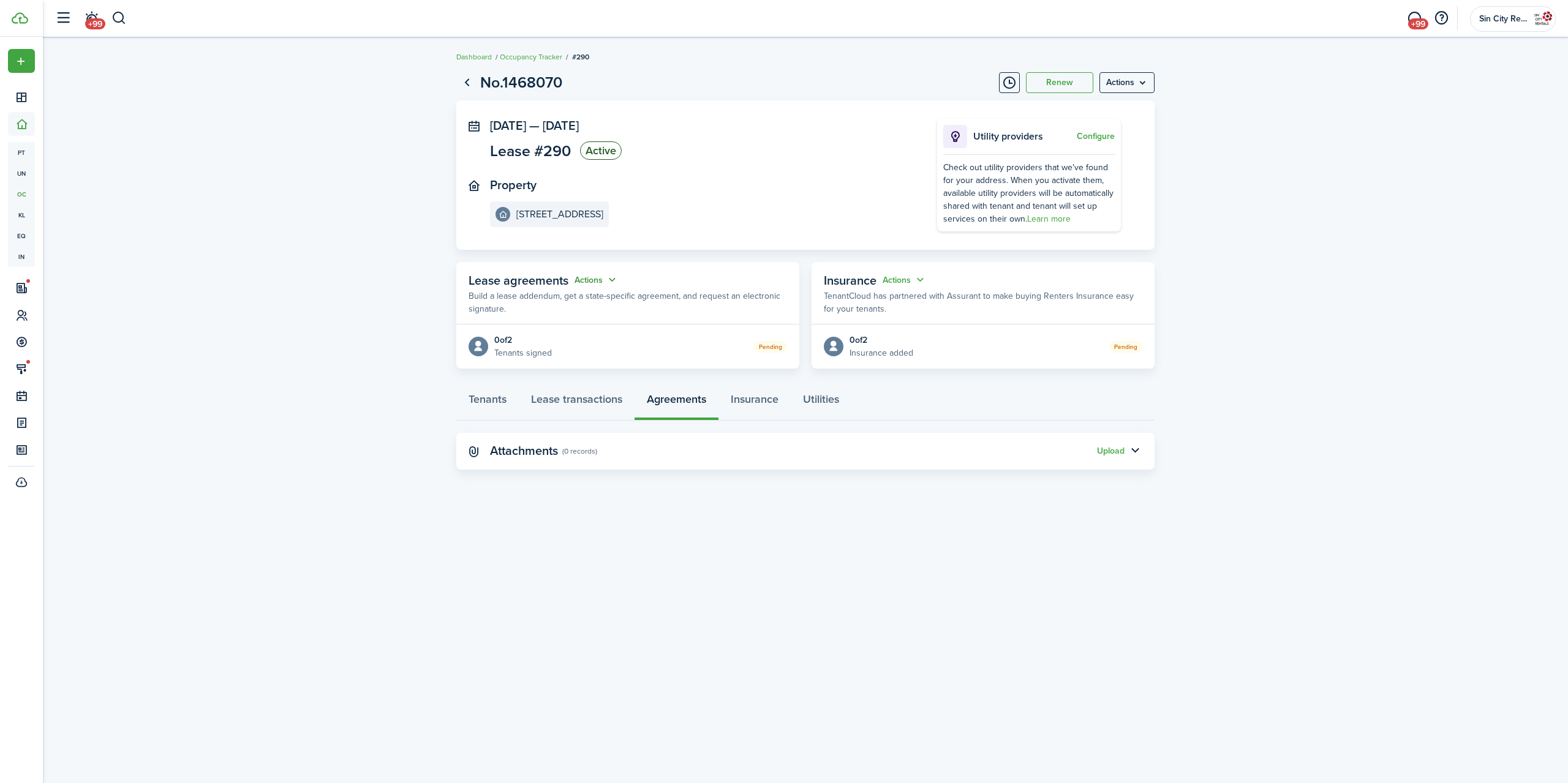
click at [606, 280] on button "Actions" at bounding box center [596, 280] width 44 height 14
click at [587, 299] on link "Edit" at bounding box center [567, 304] width 107 height 21
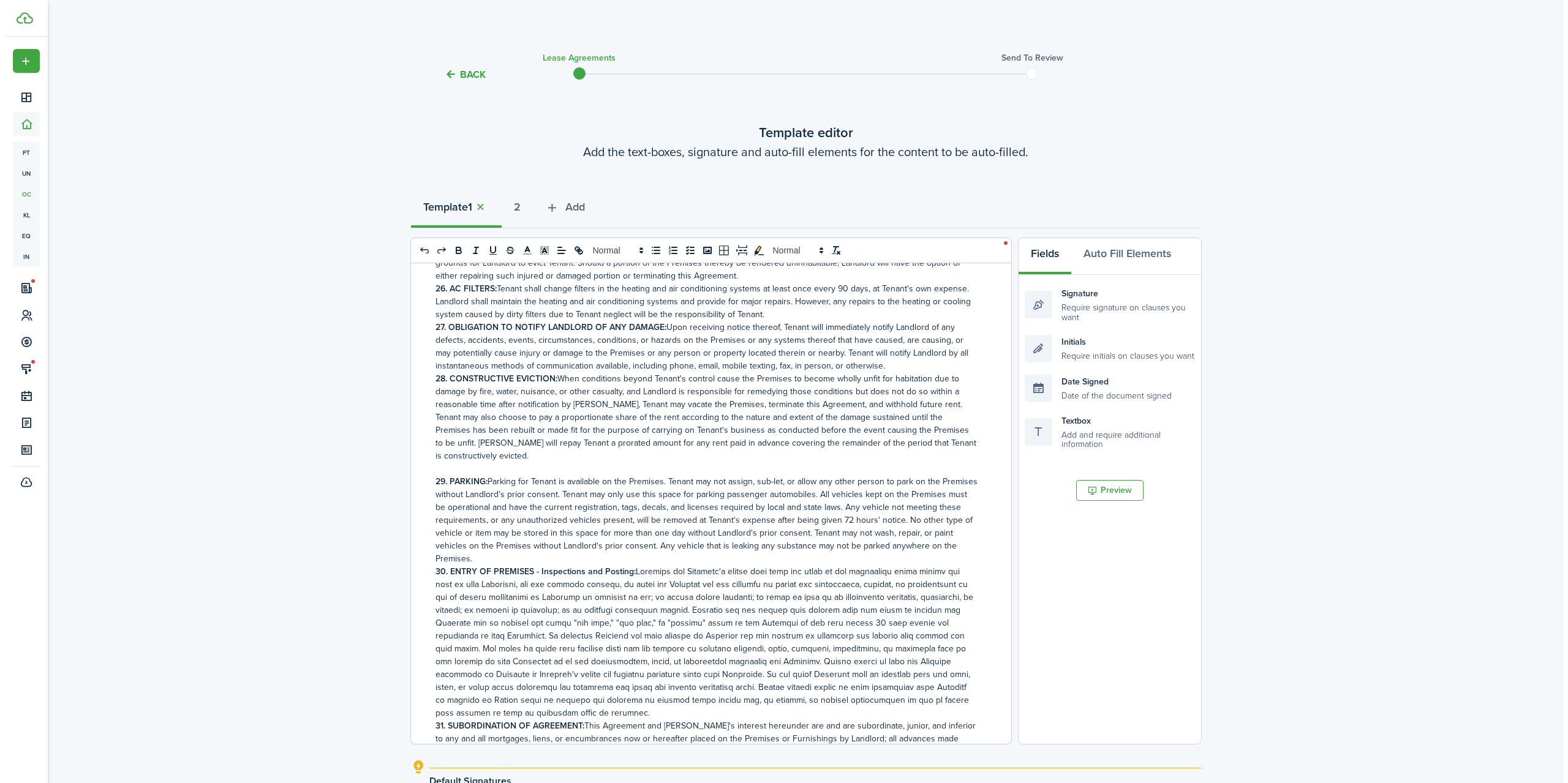
scroll to position [5715, 0]
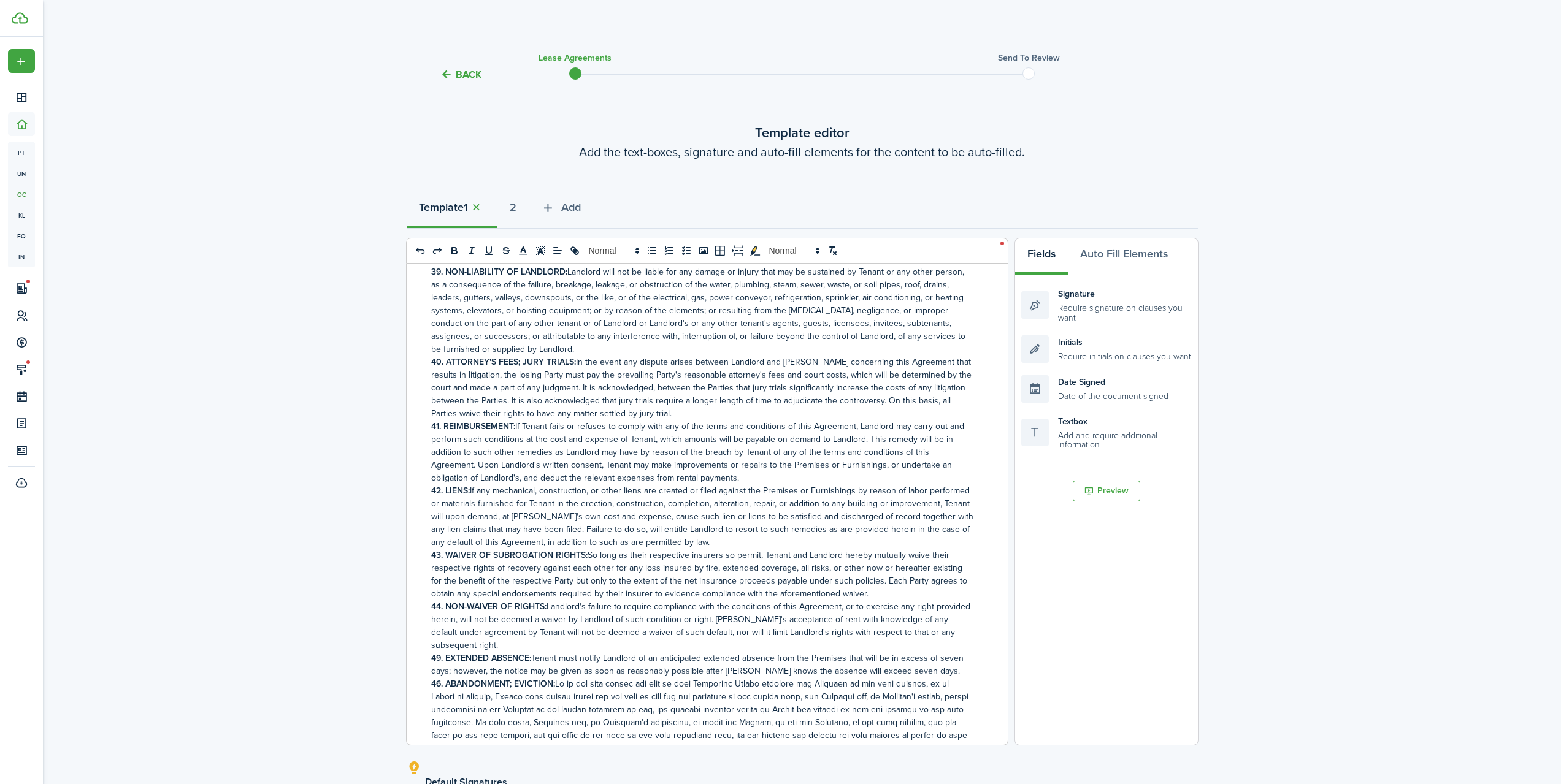
click at [479, 71] on button "Back" at bounding box center [461, 74] width 41 height 13
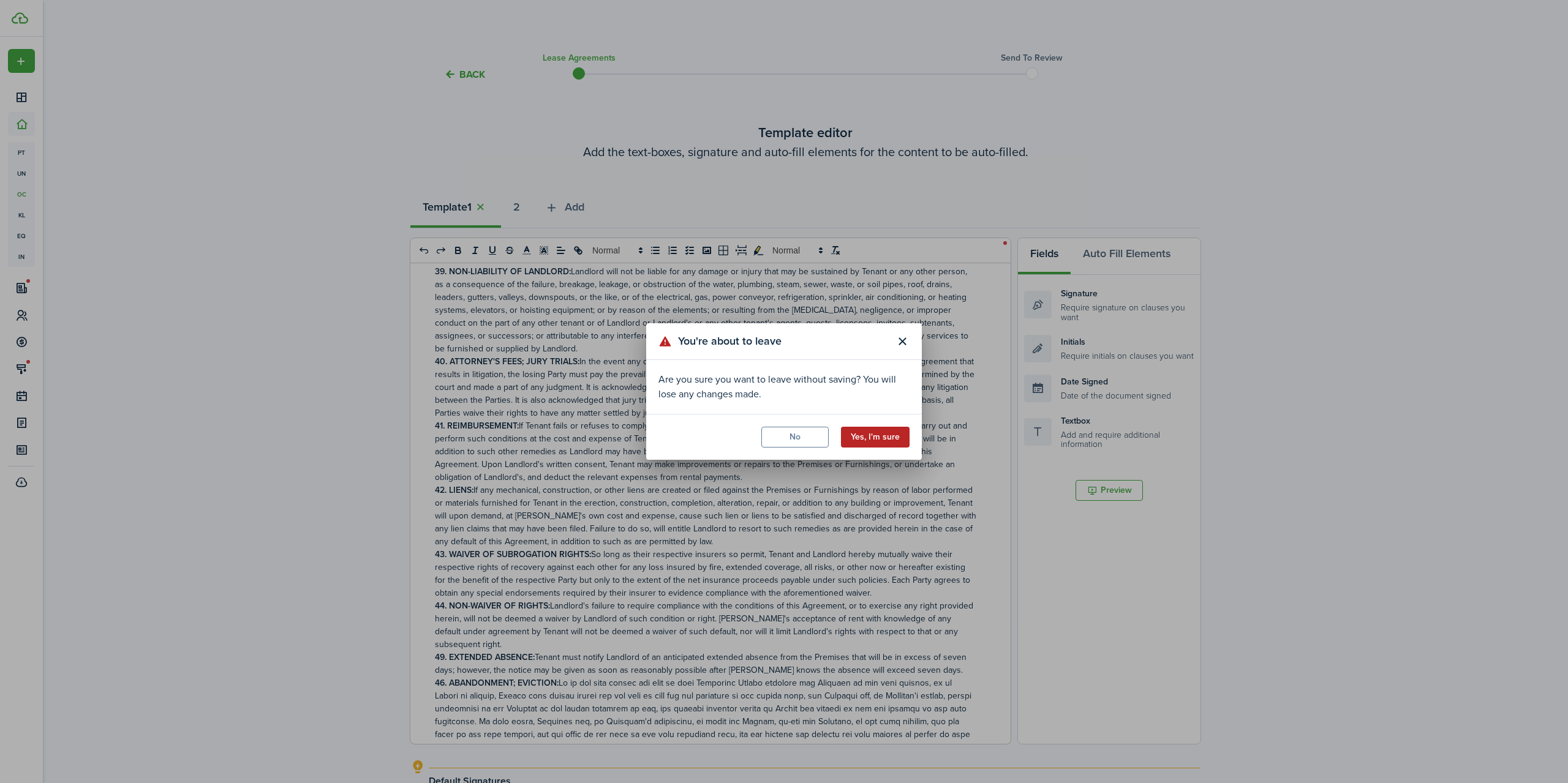
click at [864, 435] on button "Yes, I'm sure" at bounding box center [875, 437] width 69 height 21
